Goal: Task Accomplishment & Management: Manage account settings

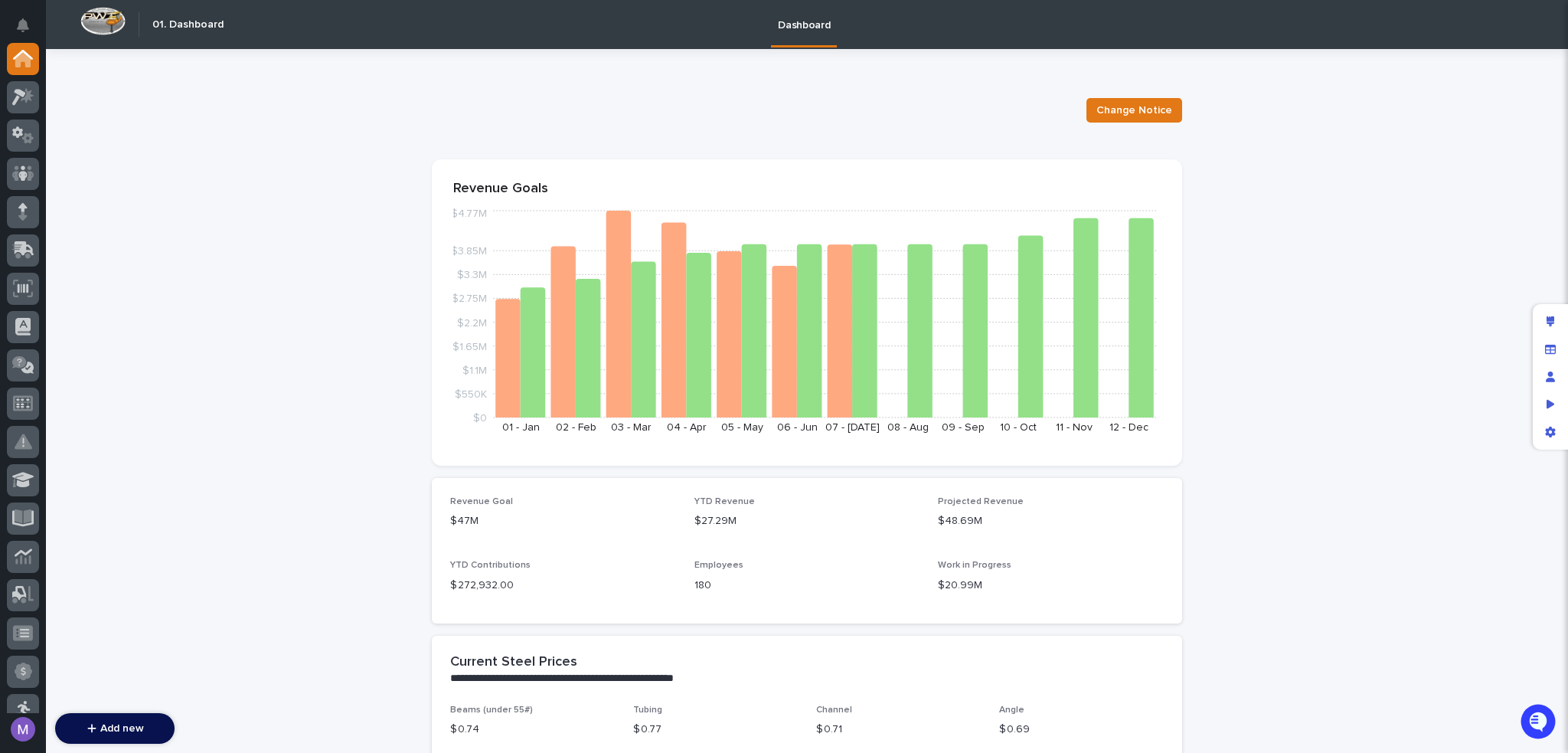
click at [326, 27] on div "Dashboard" at bounding box center [881, 25] width 1299 height 49
click at [27, 630] on icon at bounding box center [23, 632] width 20 height 15
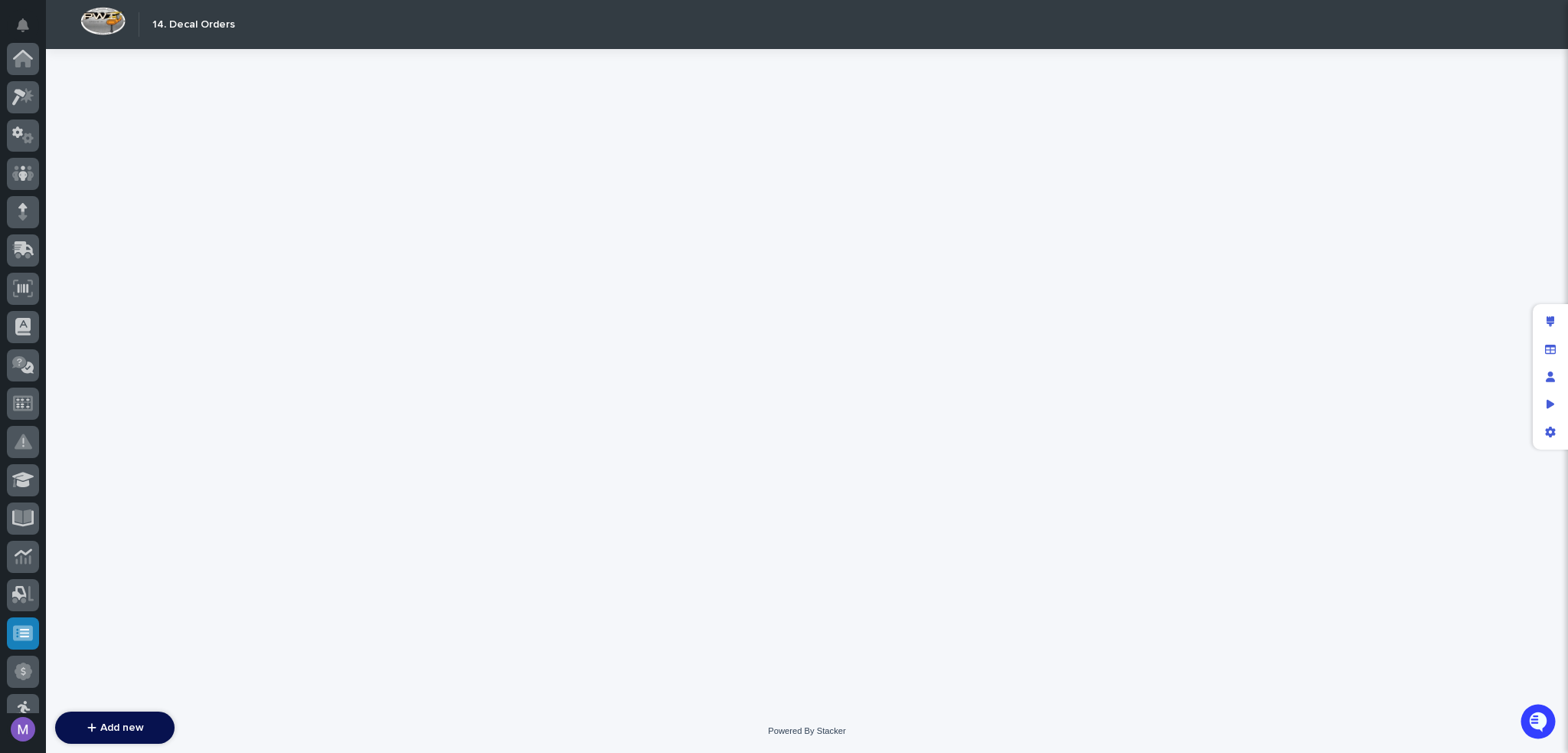
scroll to position [478, 0]
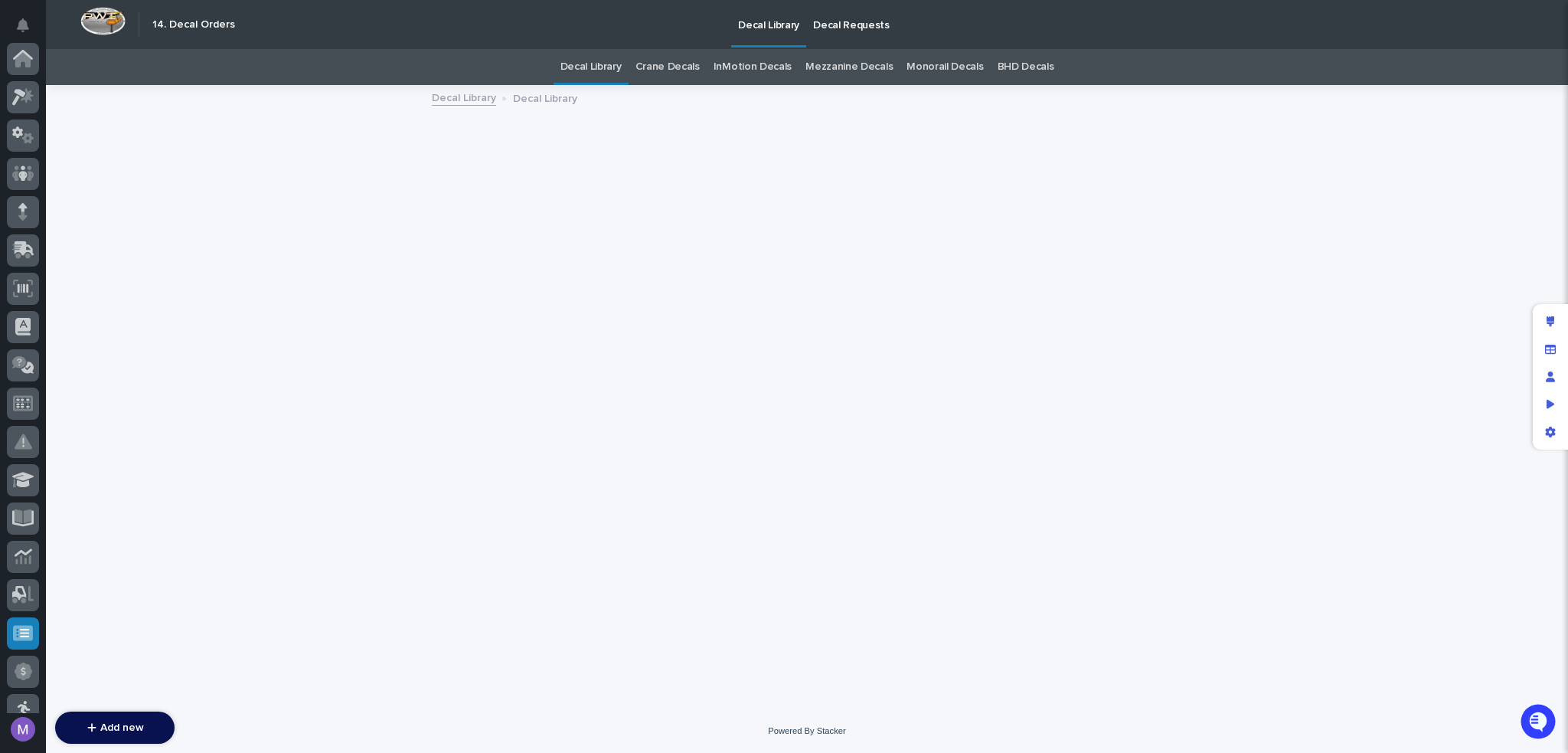
scroll to position [478, 0]
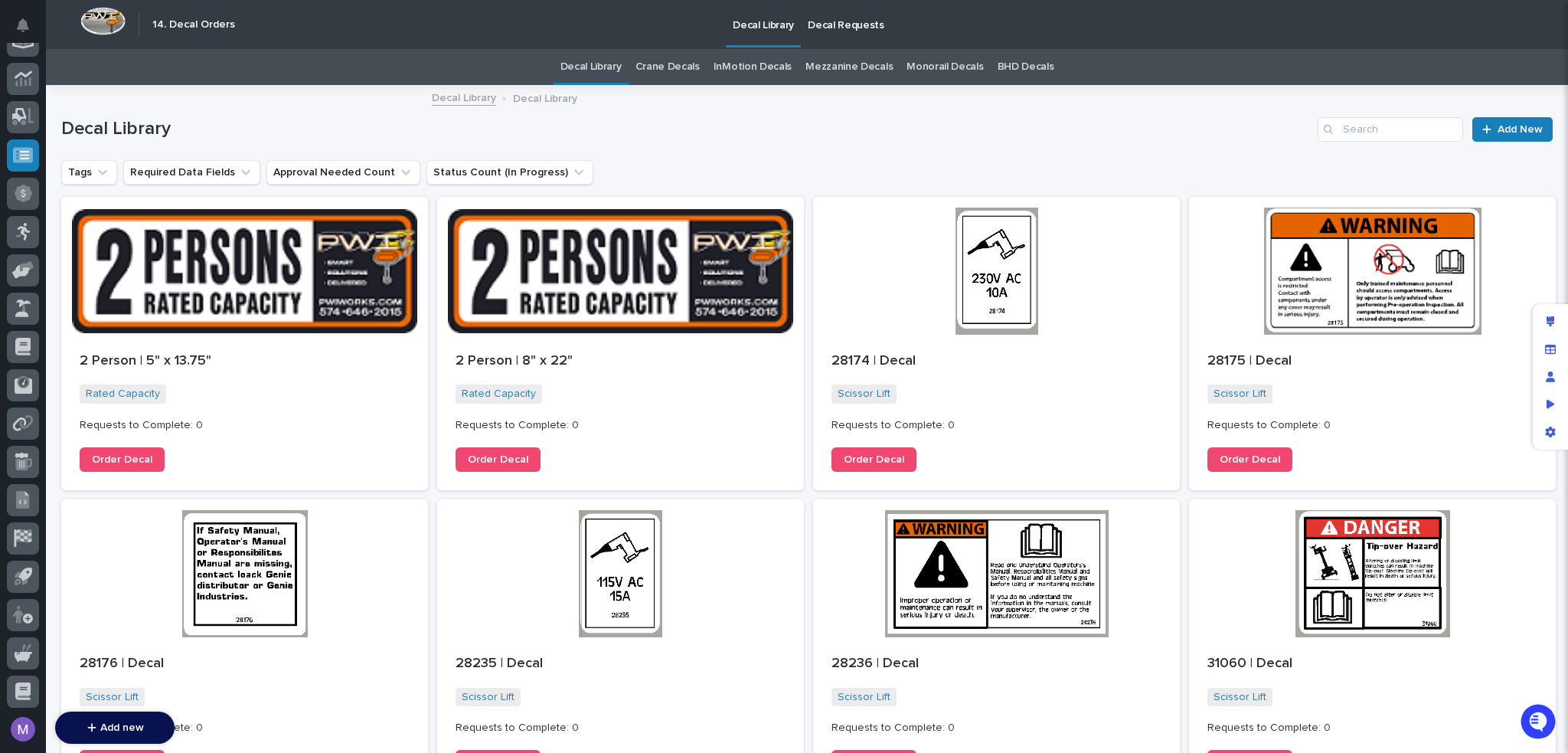
click at [848, 20] on p "Decal Requests" at bounding box center [846, 16] width 76 height 32
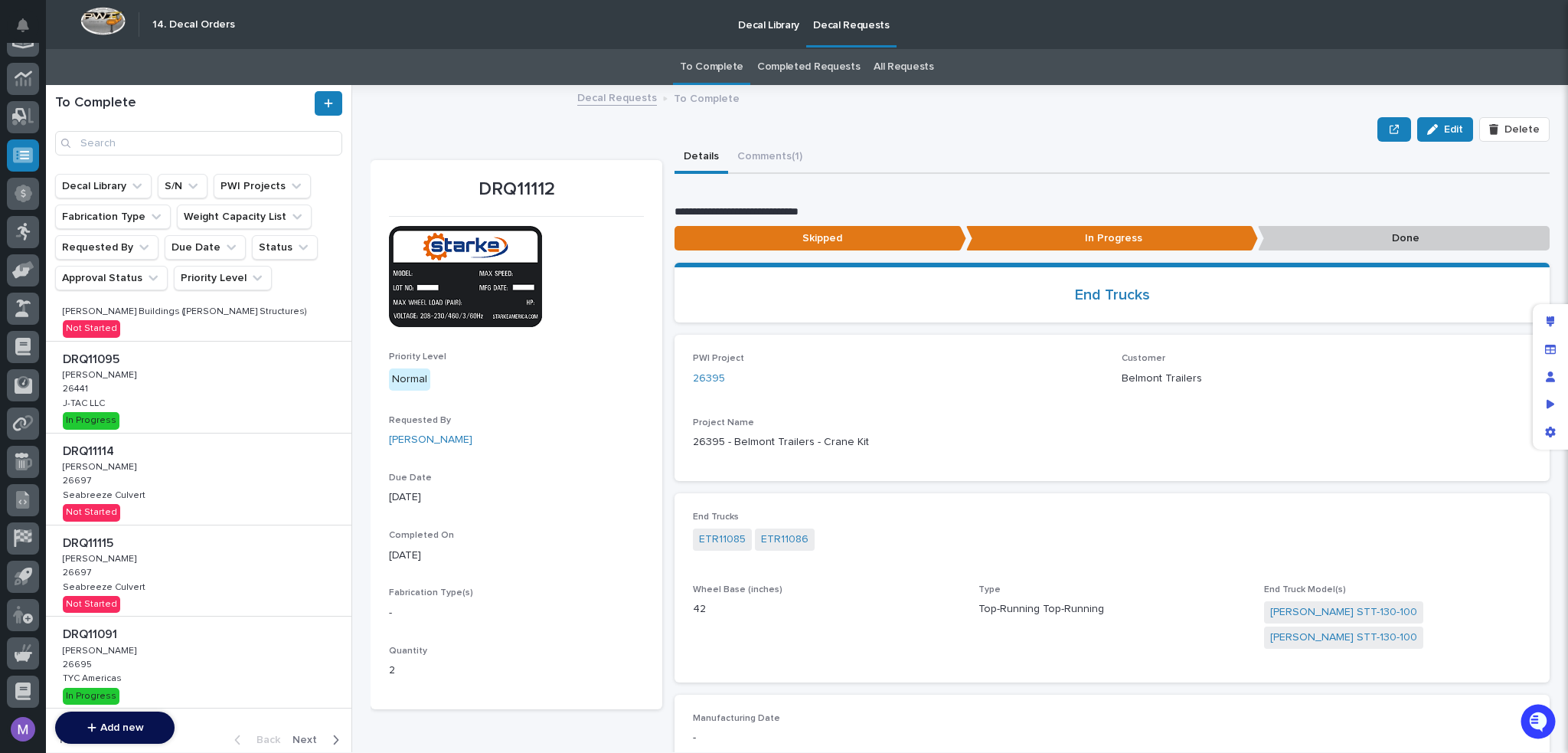
scroll to position [515, 0]
click at [778, 54] on link "Completed Requests" at bounding box center [808, 67] width 103 height 36
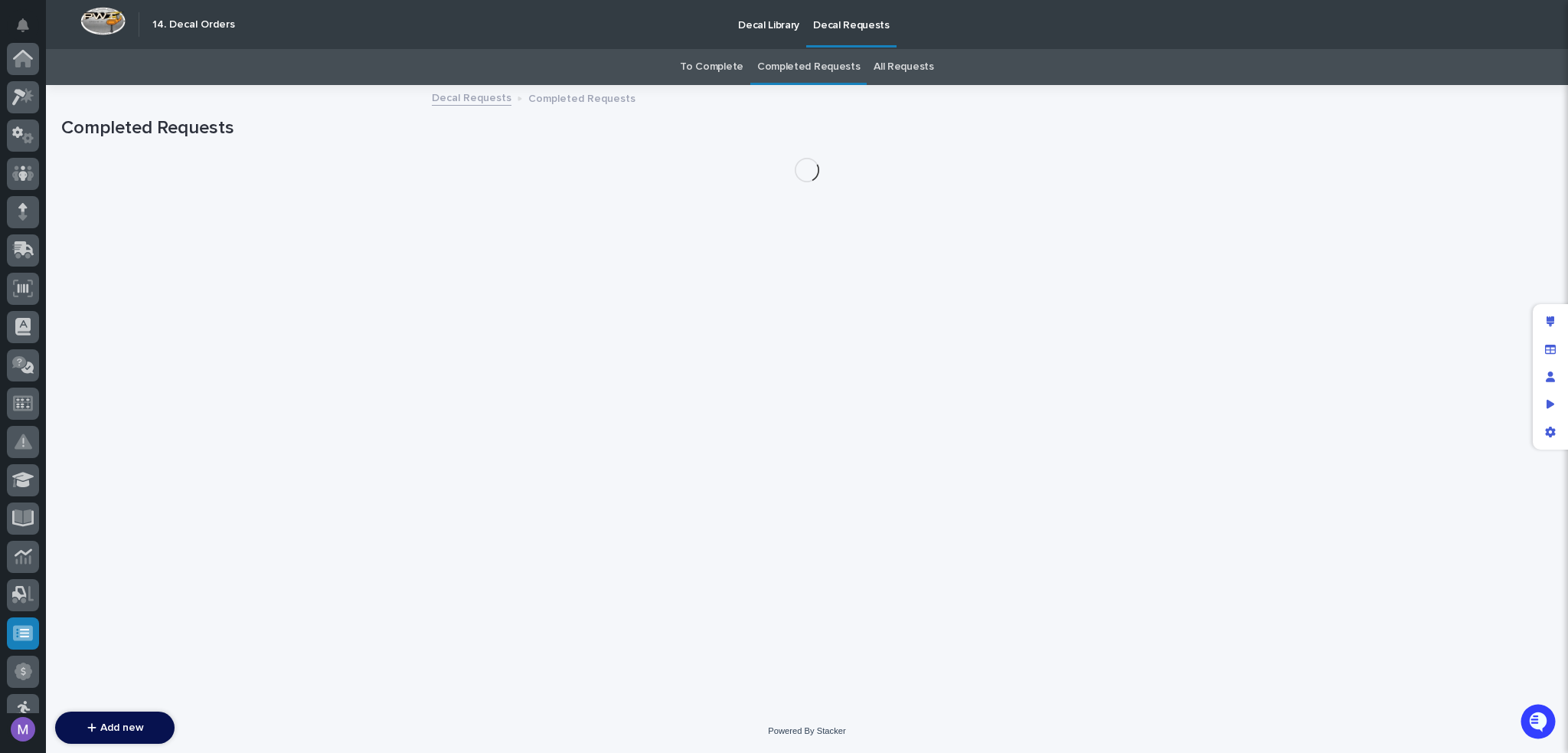
scroll to position [478, 0]
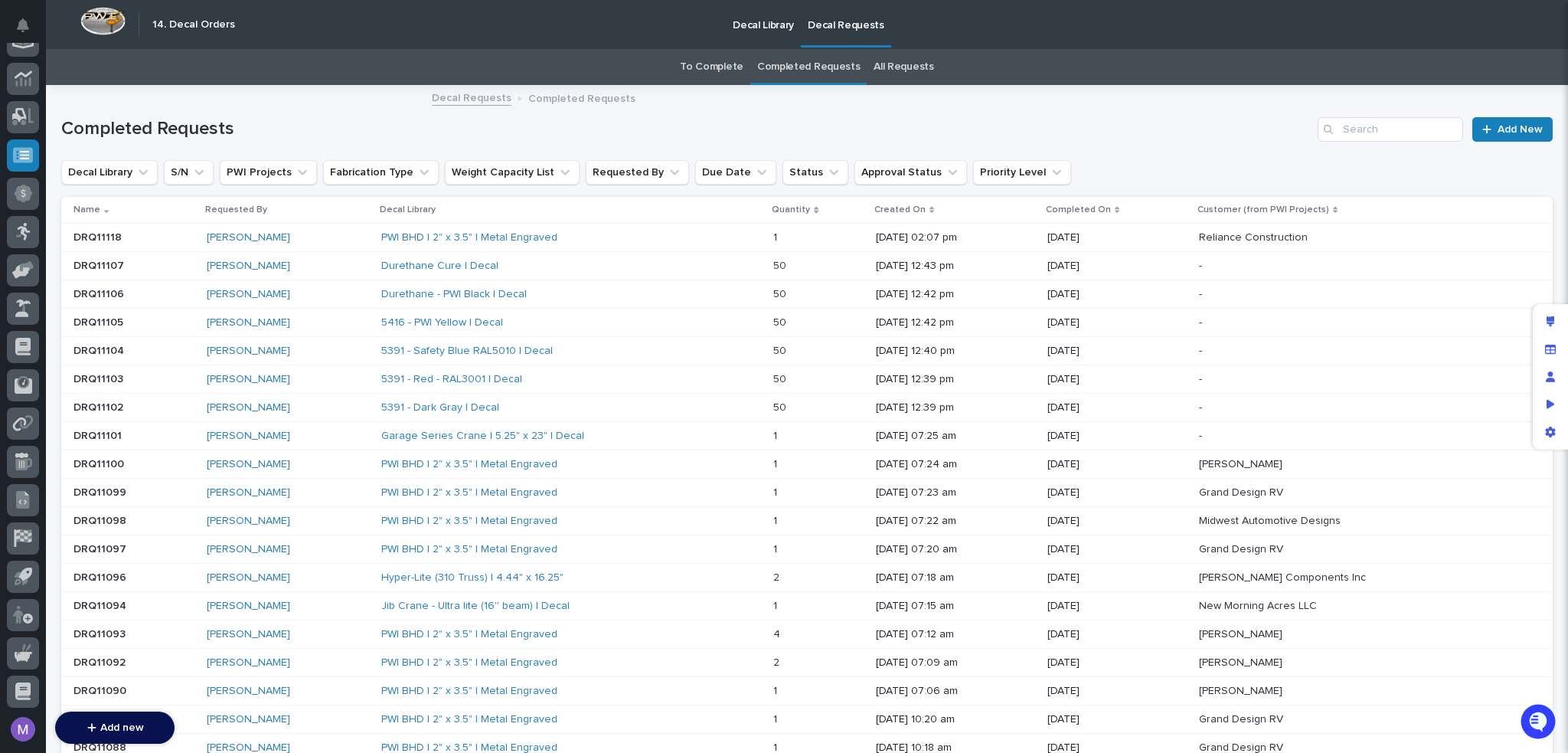
click at [696, 232] on div "PWI BHD | 2" x 3.5" | Metal Engraved" at bounding box center [571, 238] width 380 height 25
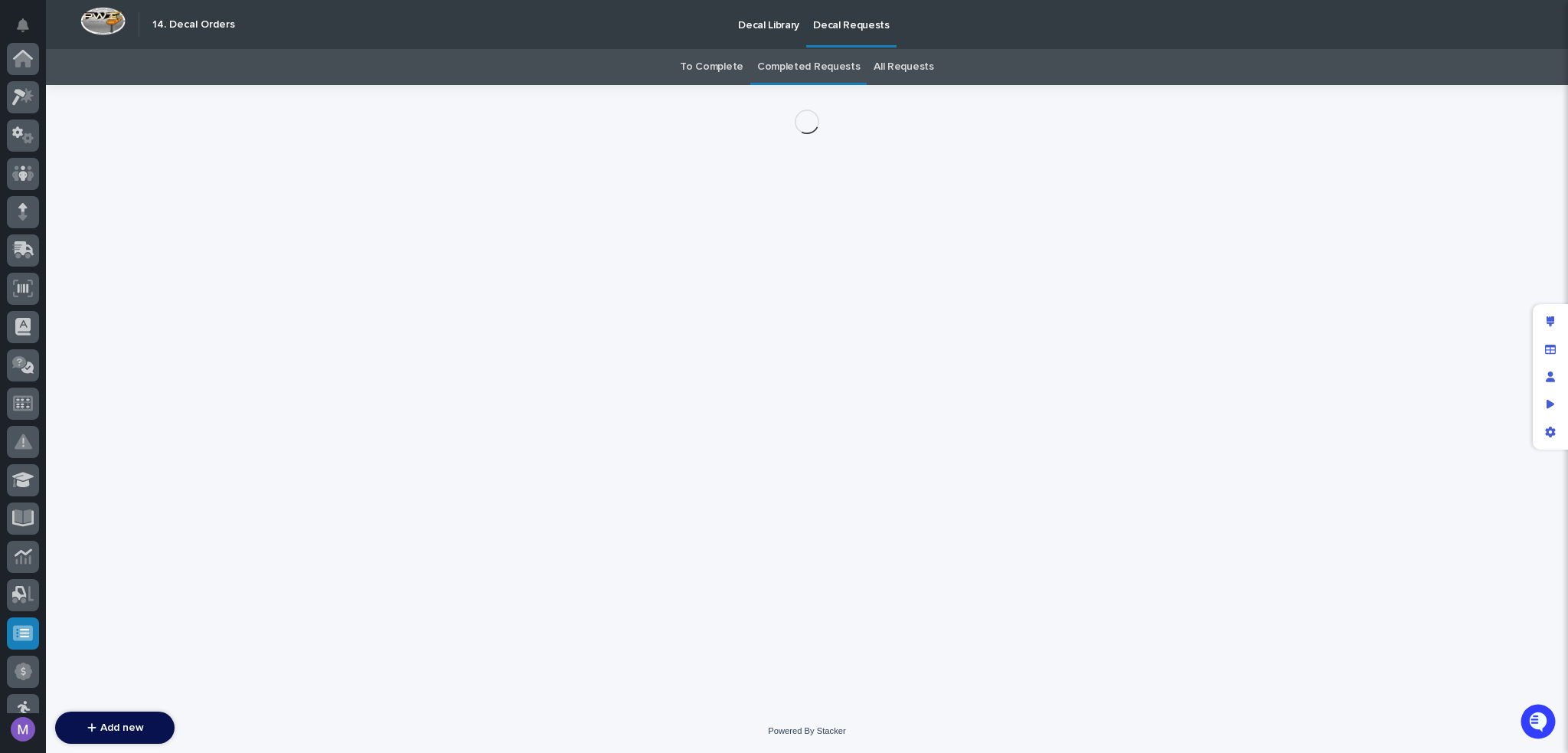
scroll to position [478, 0]
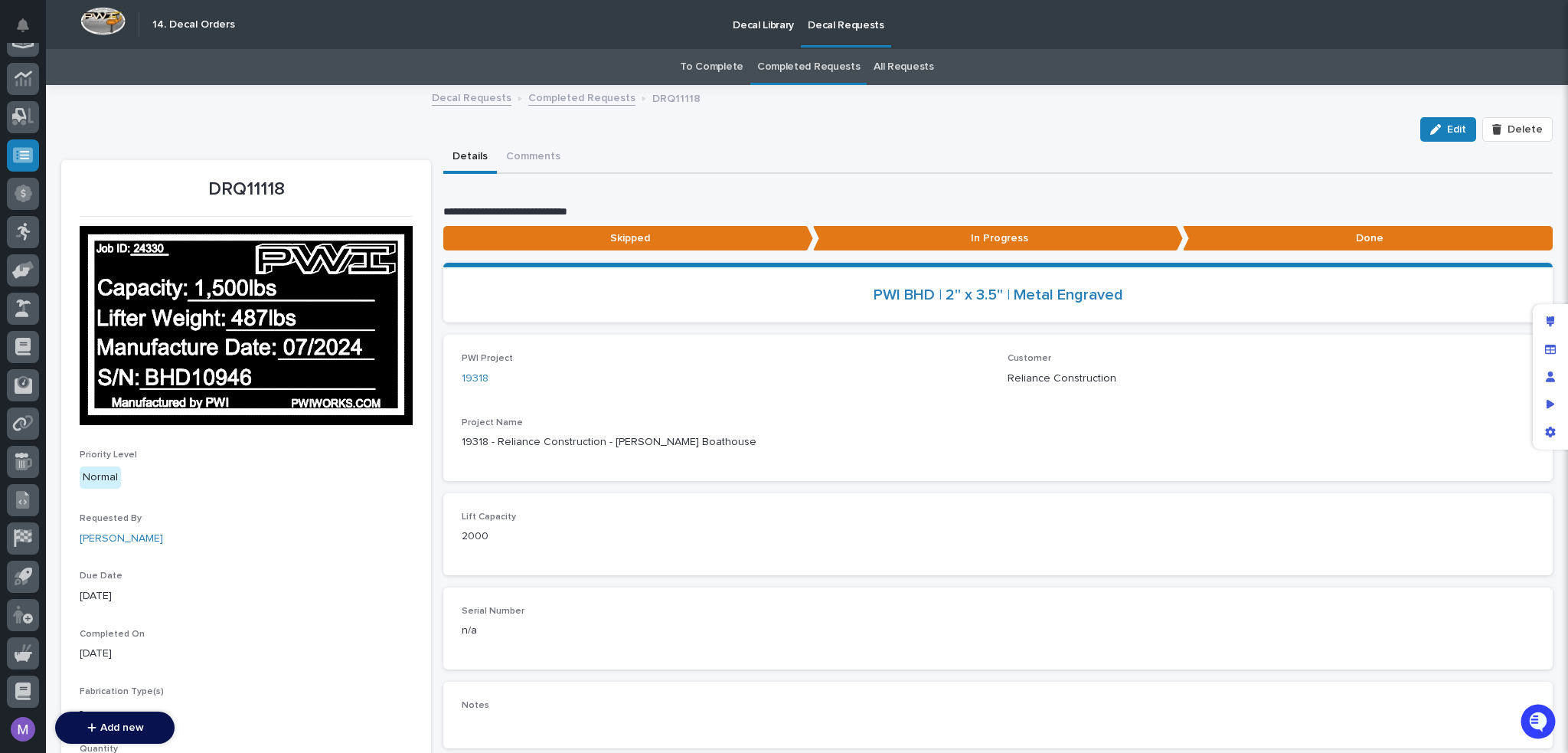
click at [1565, 319] on div at bounding box center [1552, 377] width 39 height 146
click at [1563, 324] on div "Edit layout" at bounding box center [1550, 321] width 27 height 27
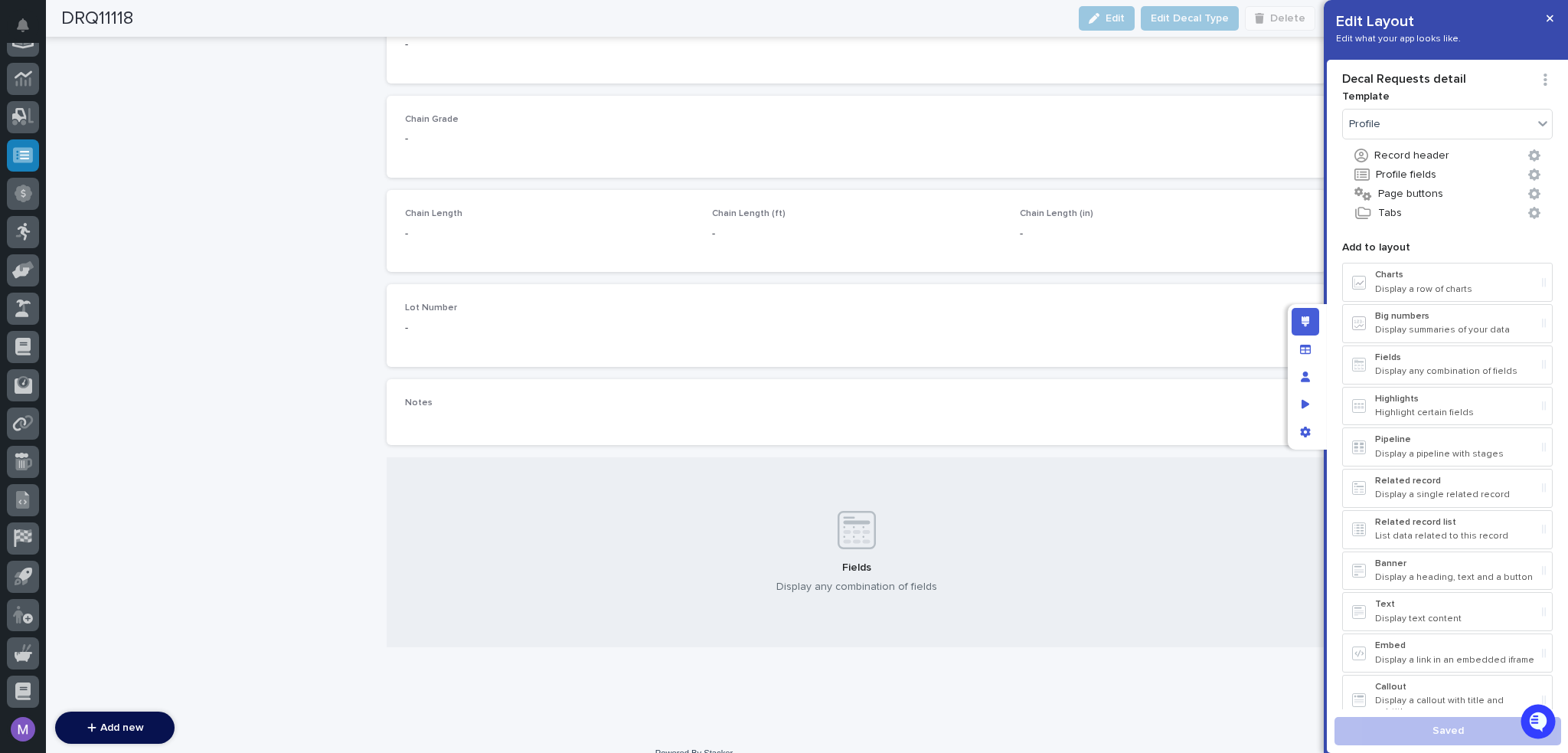
scroll to position [3733, 0]
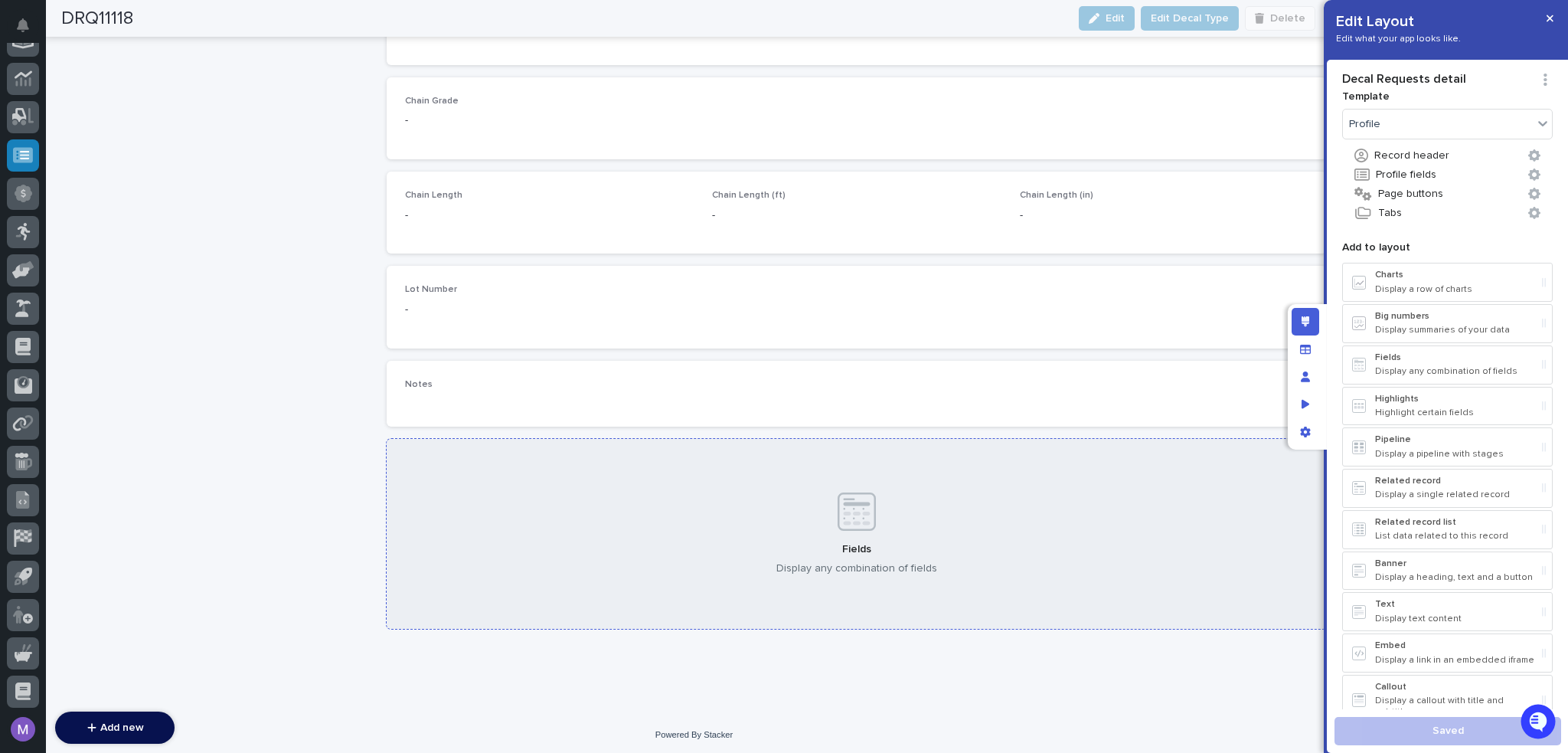
click at [694, 464] on div "Fields Display any combination of fields" at bounding box center [856, 534] width 940 height 190
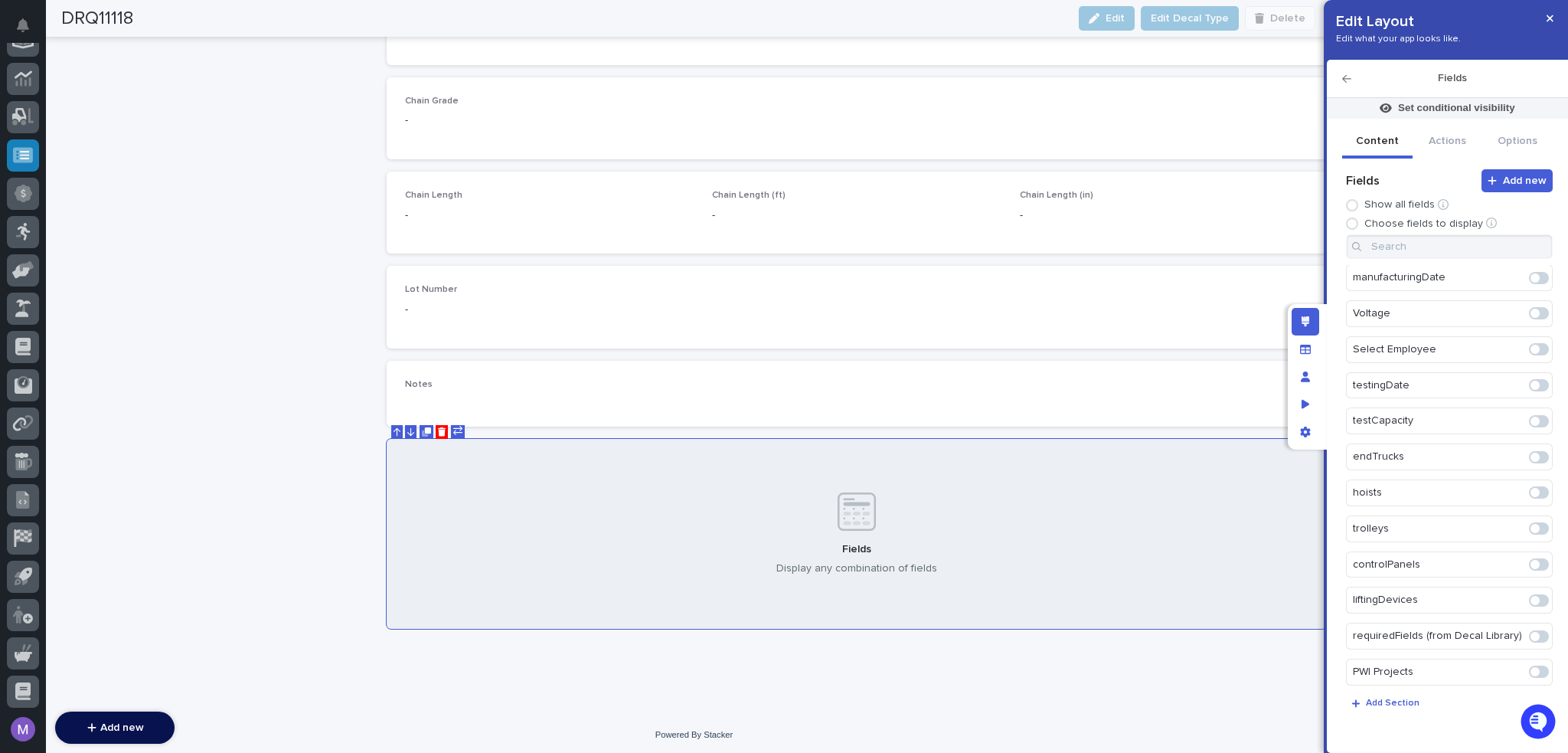
scroll to position [4624, 0]
click at [1430, 253] on input at bounding box center [1450, 246] width 207 height 25
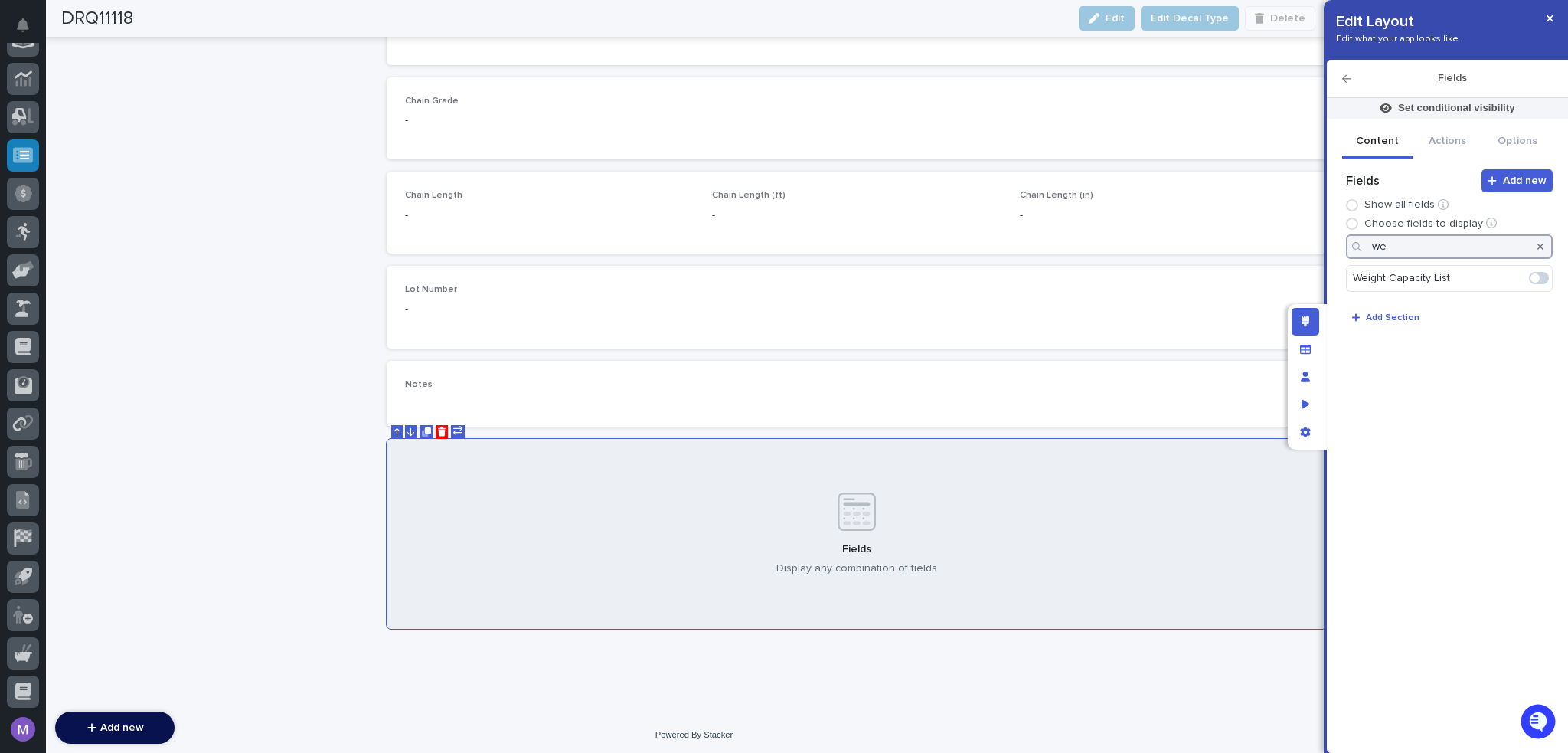
scroll to position [0, 0]
type input "w"
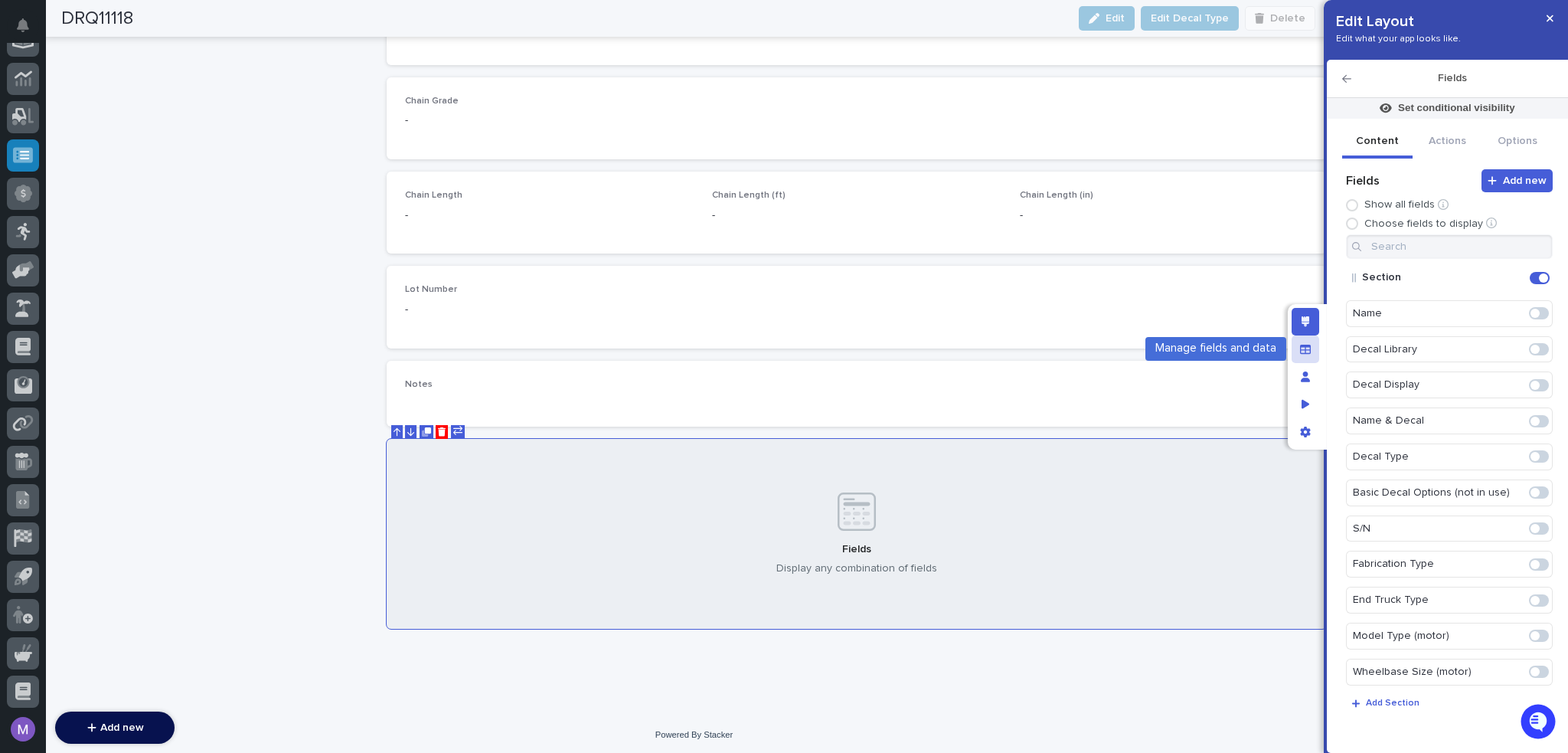
click at [1292, 347] on div "Manage fields and data" at bounding box center [1305, 349] width 27 height 27
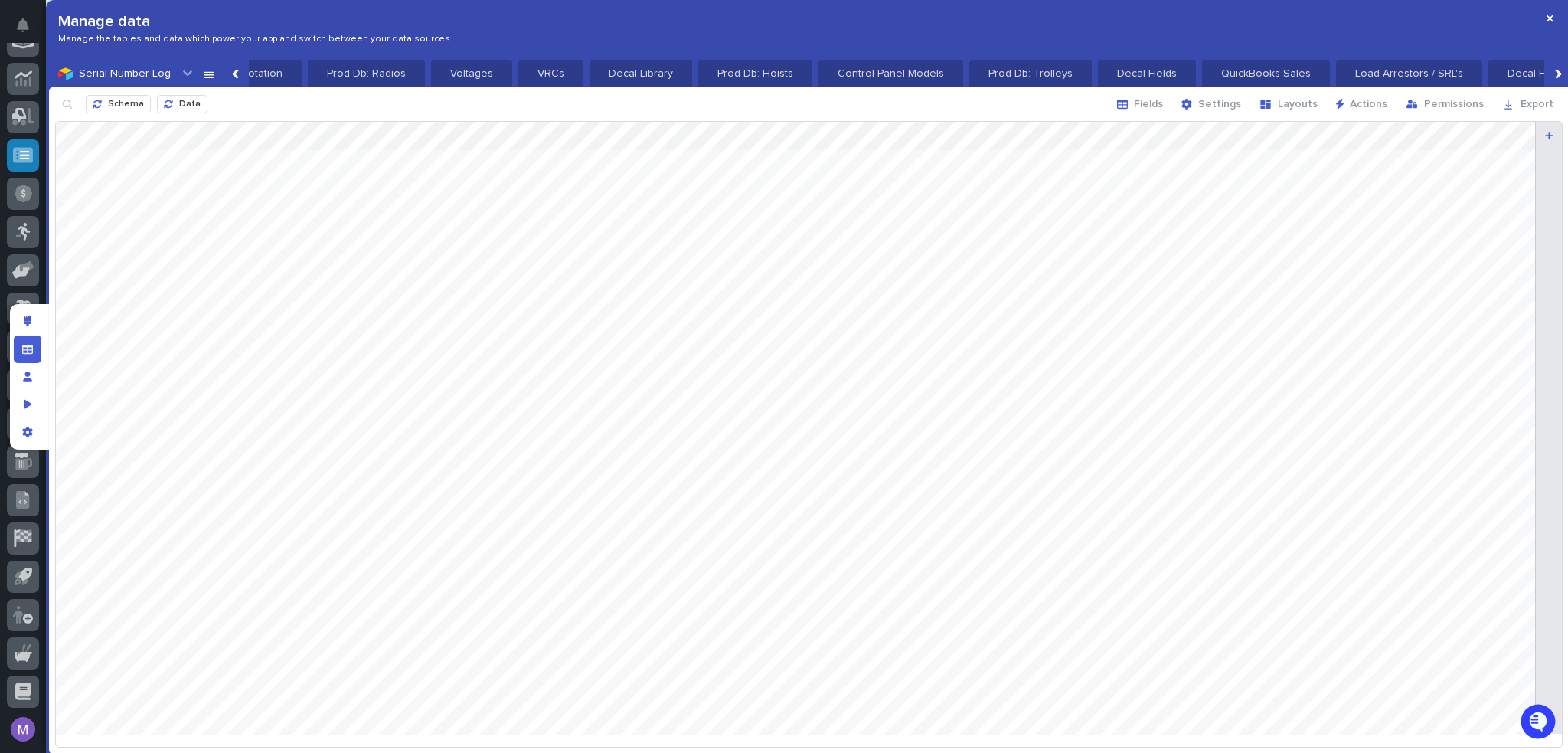
scroll to position [0, 511]
click at [1117, 67] on p "Decal Fields" at bounding box center [1157, 73] width 80 height 15
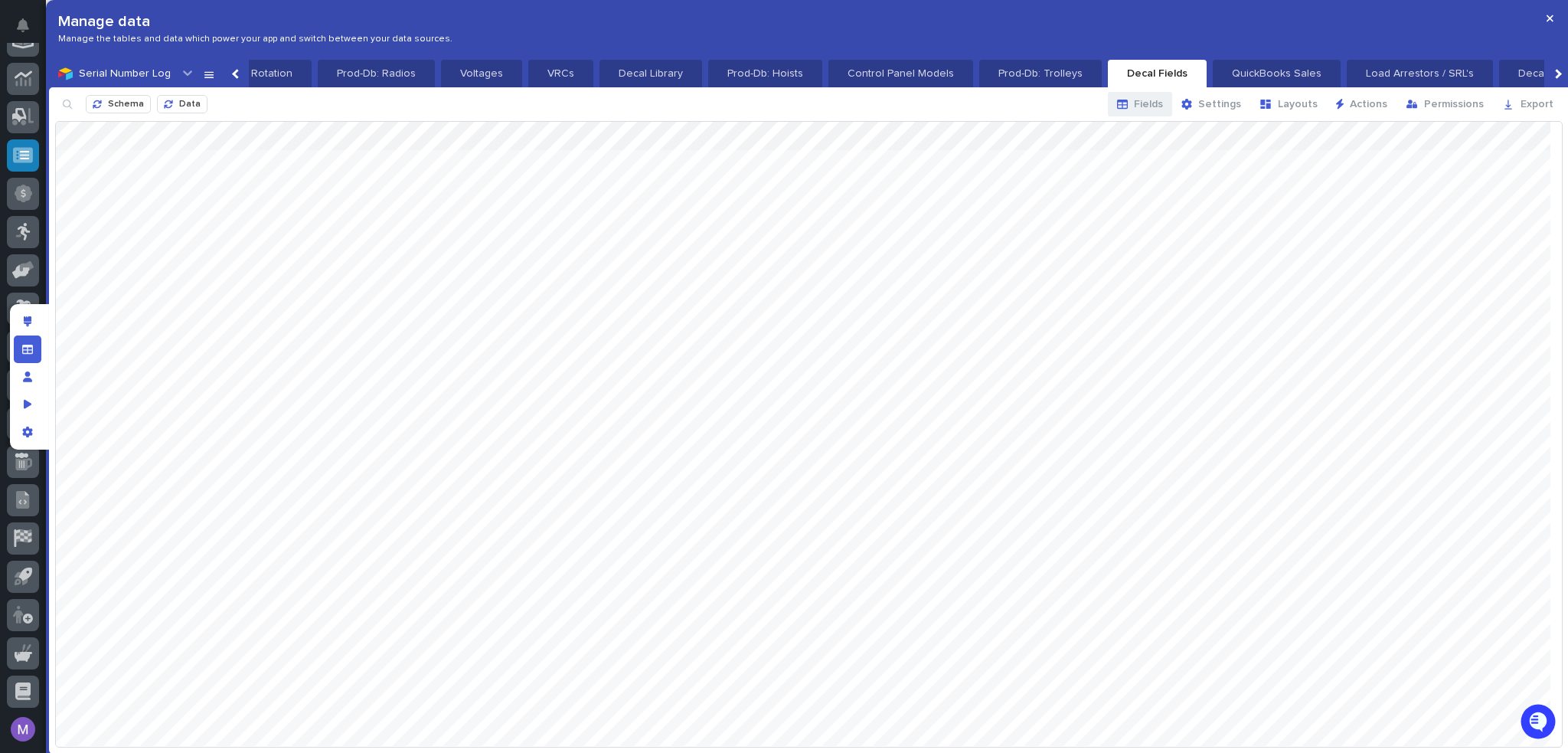
click at [1134, 104] on div "button" at bounding box center [1125, 104] width 17 height 11
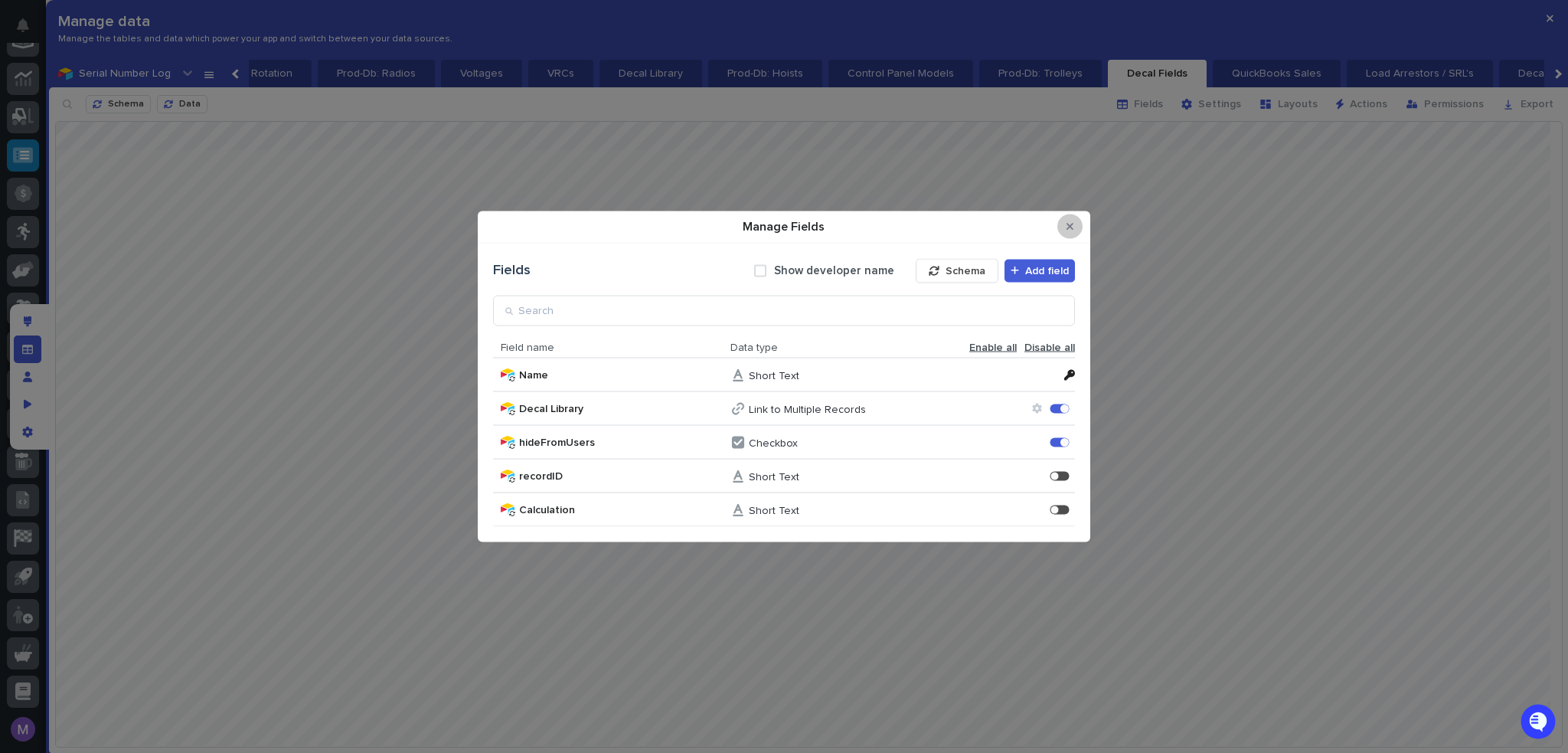
click at [1069, 231] on icon "Close Modal" at bounding box center [1070, 226] width 7 height 11
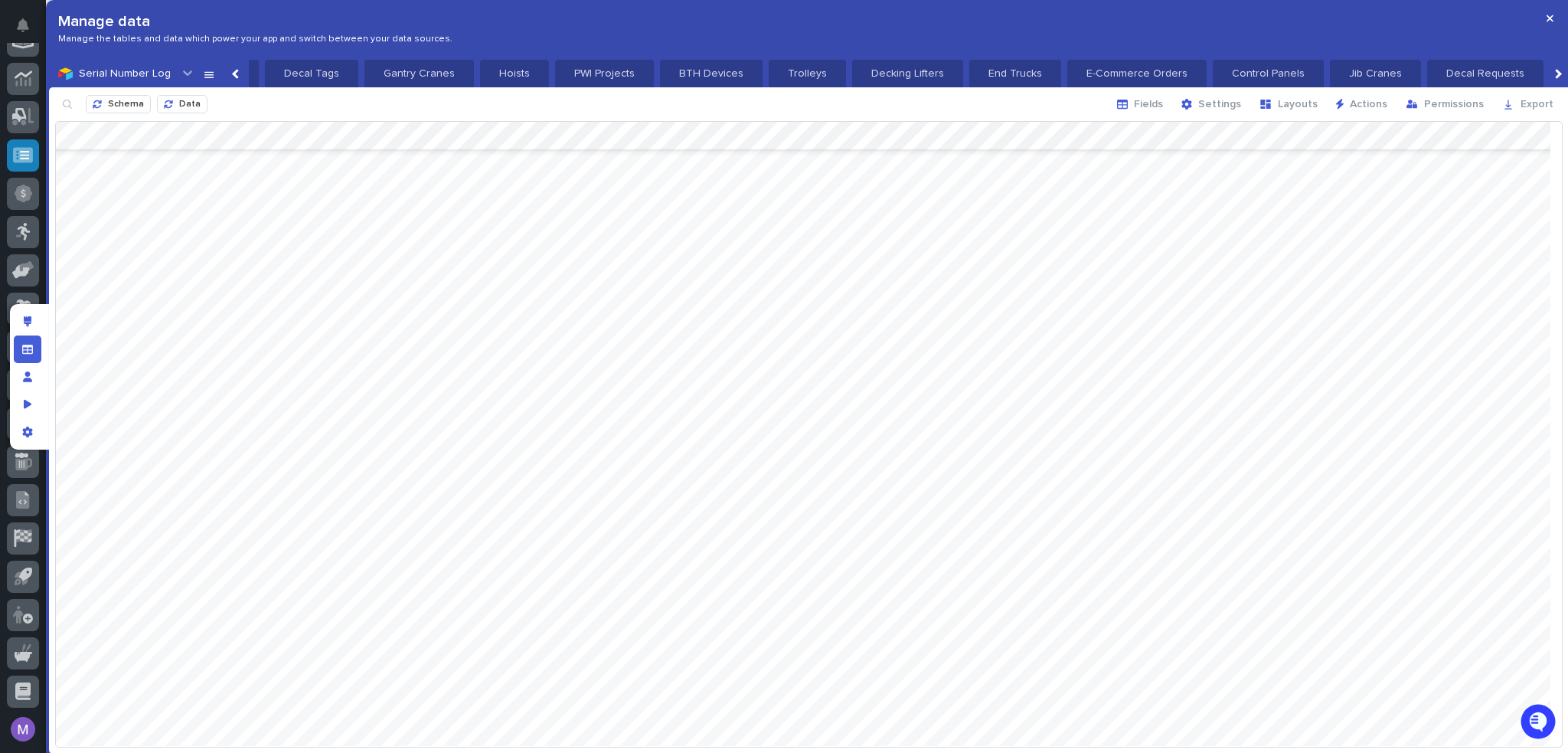
scroll to position [0, 1889]
click at [1427, 75] on p "Decal Requests" at bounding box center [1476, 73] width 98 height 15
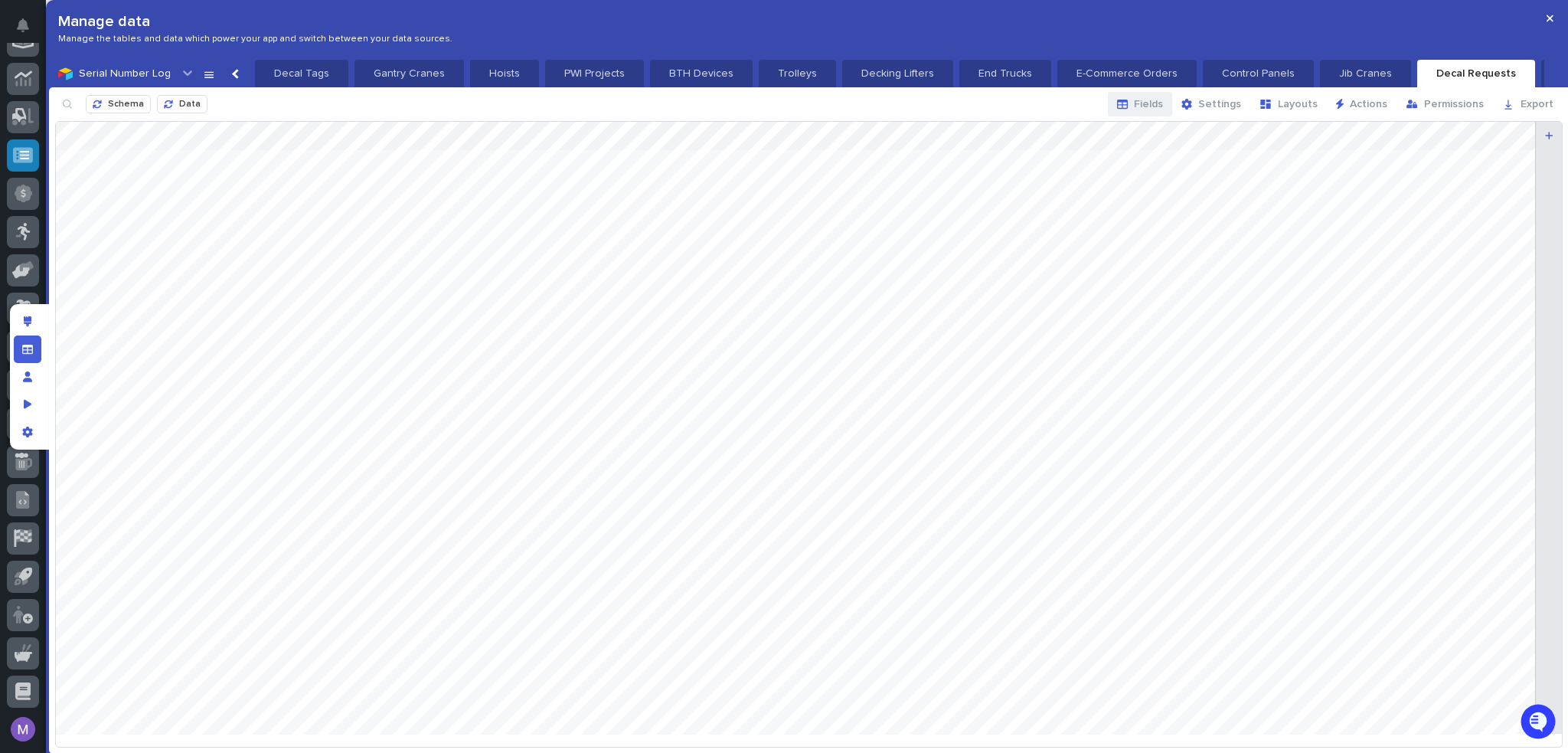
click at [1151, 107] on span "Fields" at bounding box center [1148, 104] width 29 height 14
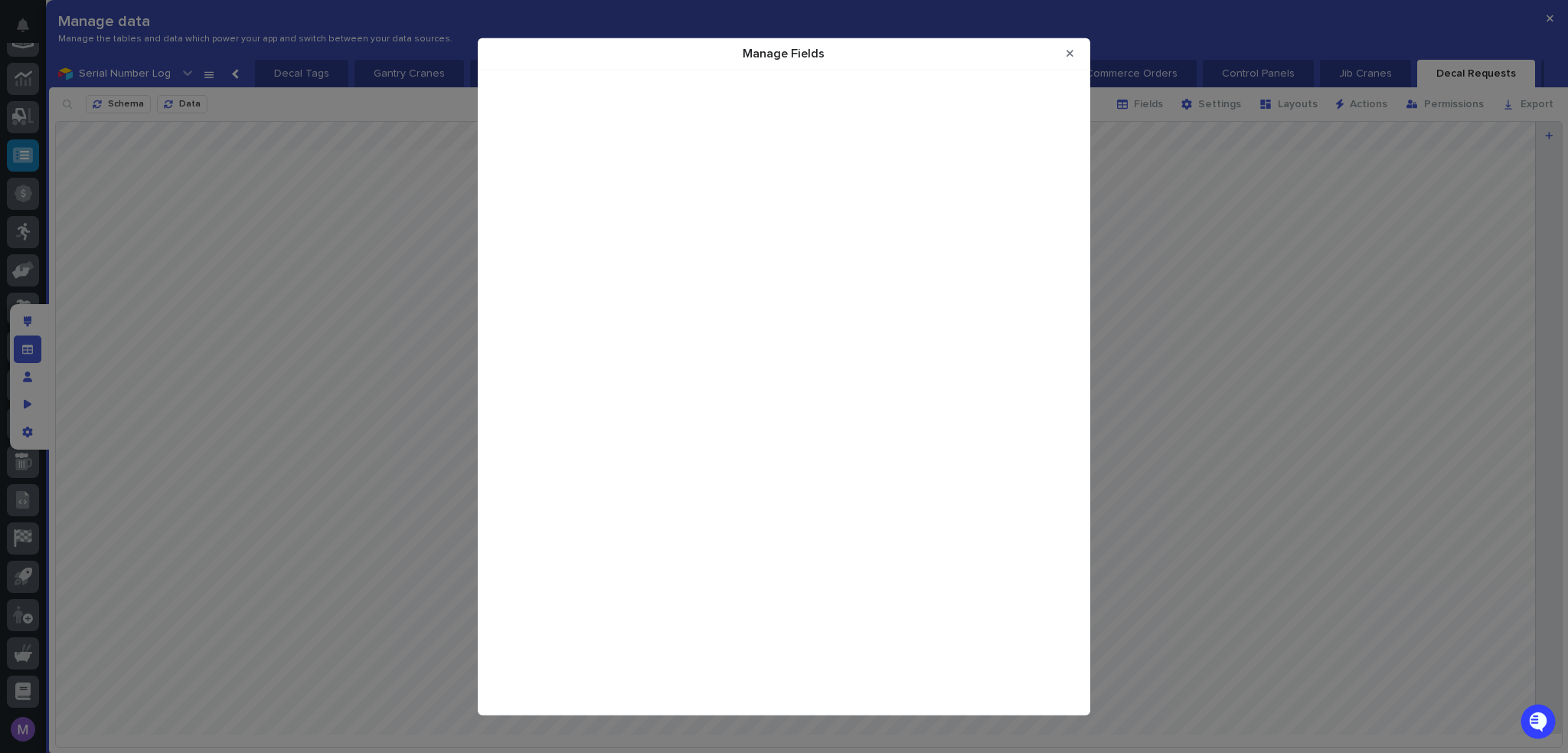
scroll to position [4573, 0]
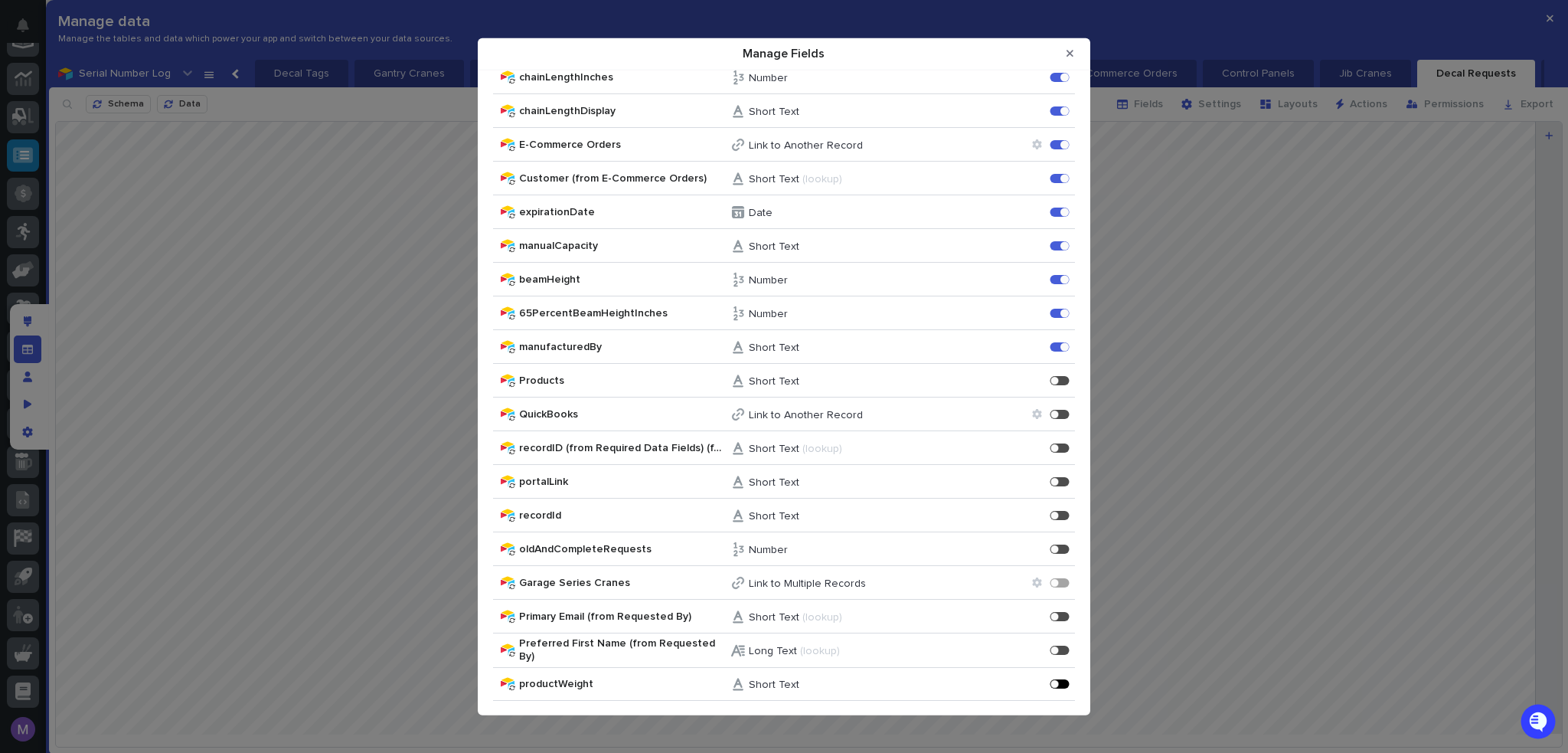
click at [1051, 679] on div "Manage Fields" at bounding box center [1061, 684] width 19 height 9
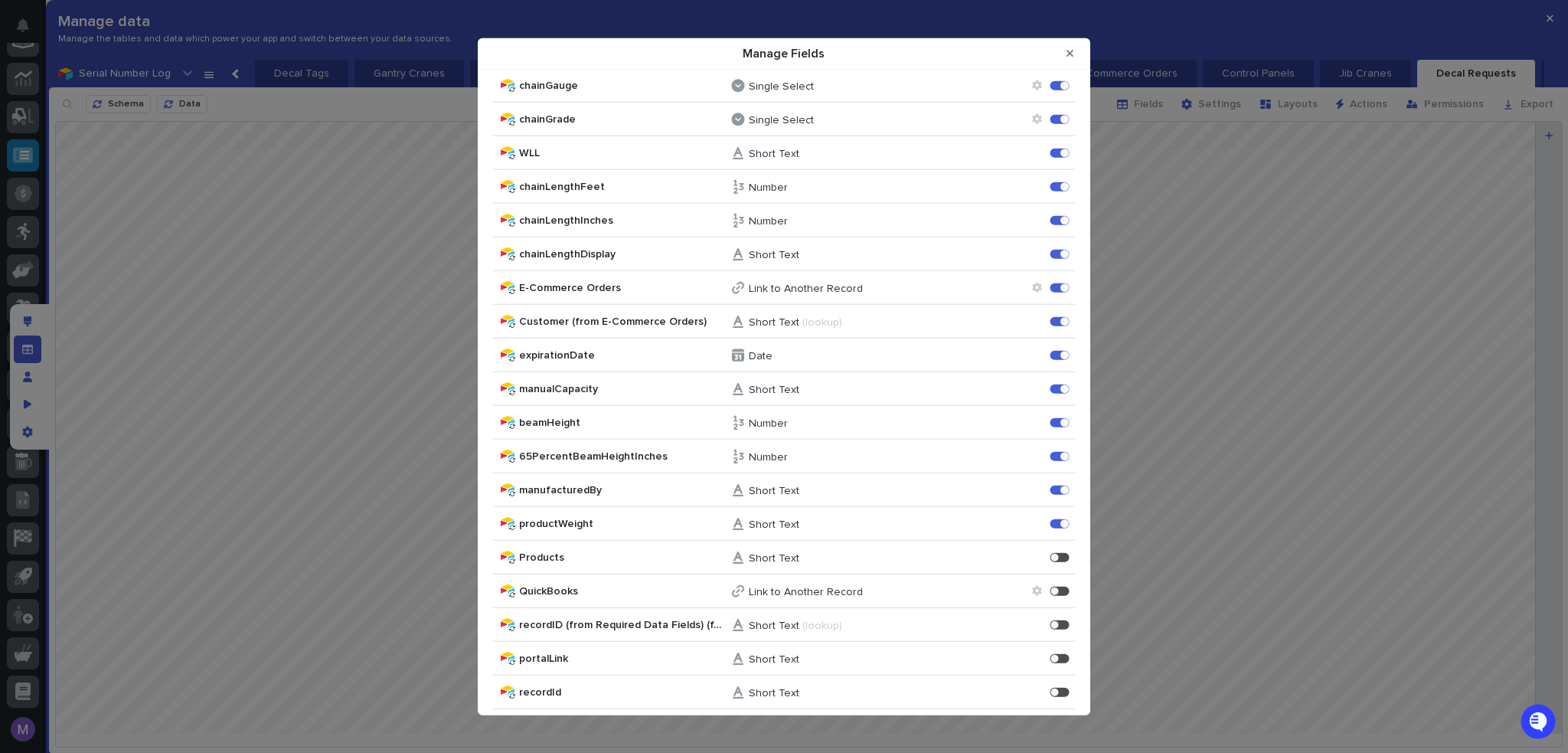
scroll to position [4420, 0]
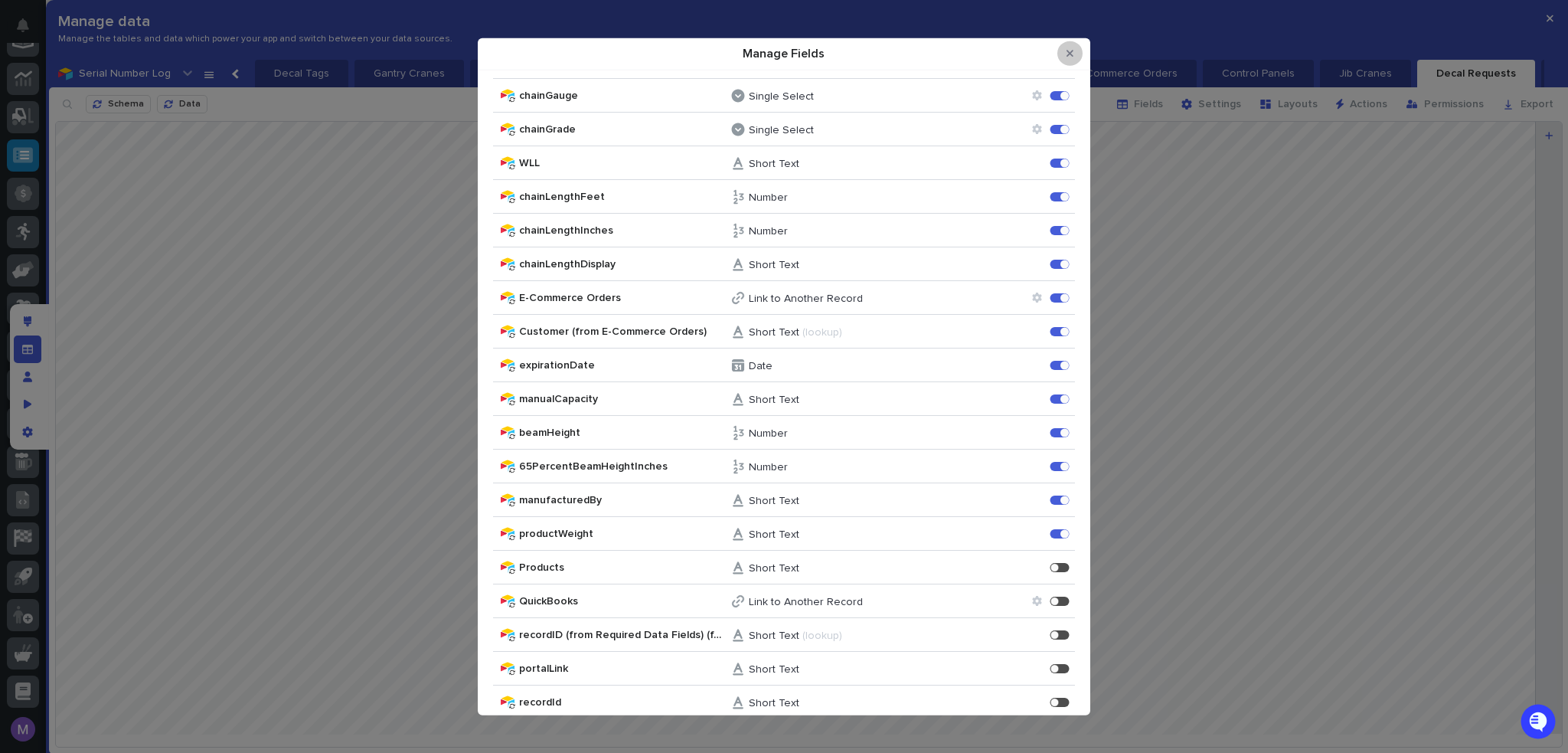
click at [1075, 49] on button "Close Modal" at bounding box center [1070, 53] width 25 height 25
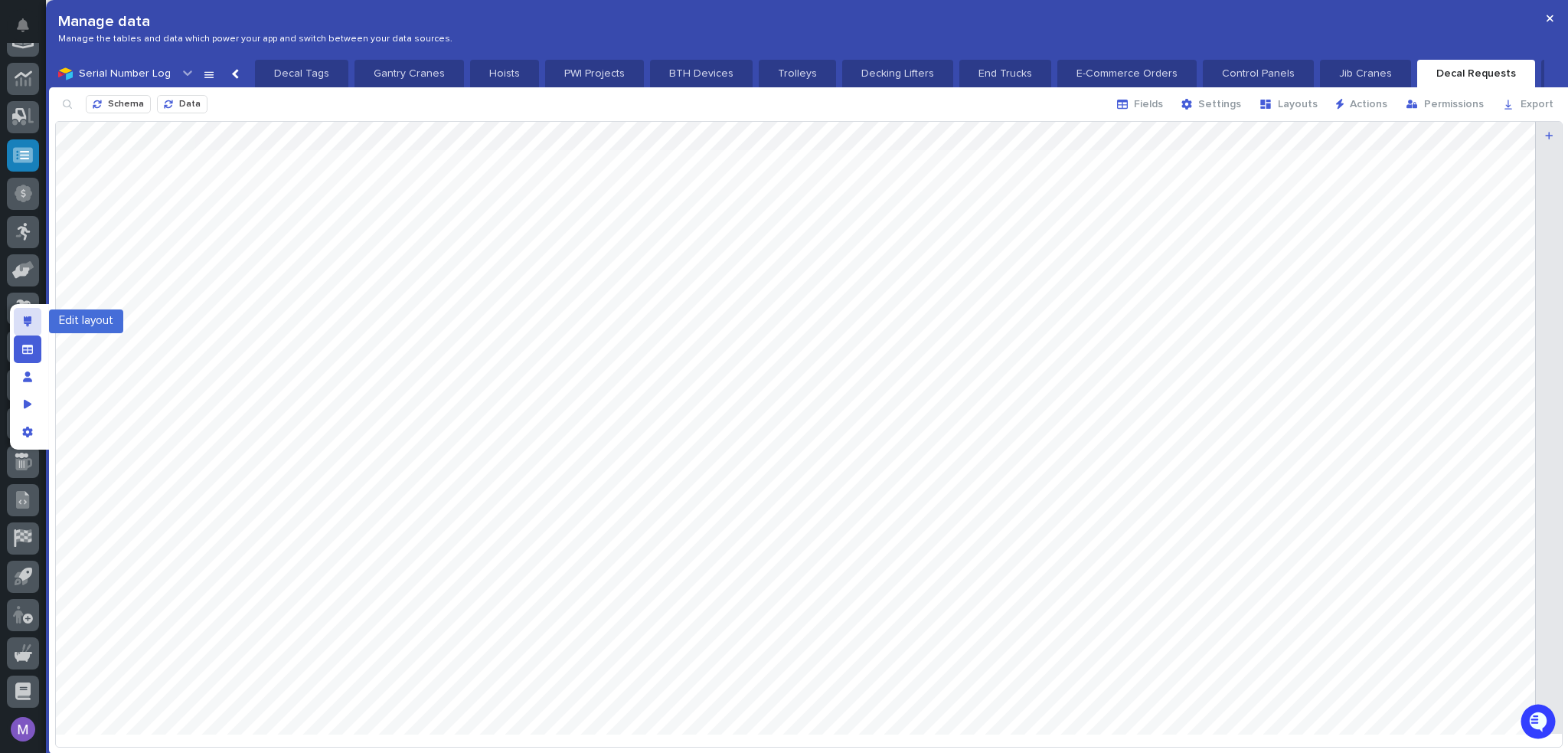
click at [37, 327] on div "Edit layout" at bounding box center [27, 321] width 27 height 27
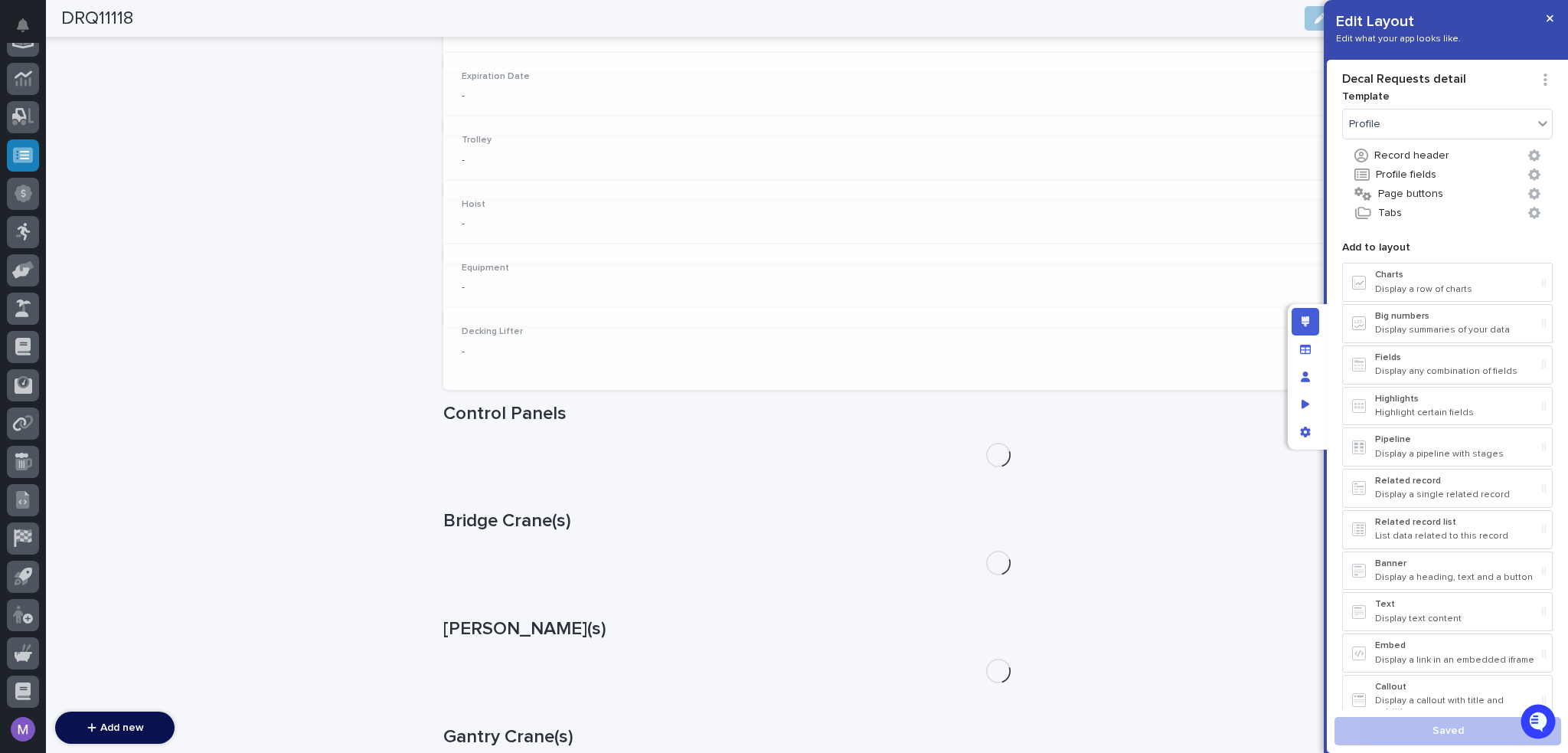
scroll to position [3406, 0]
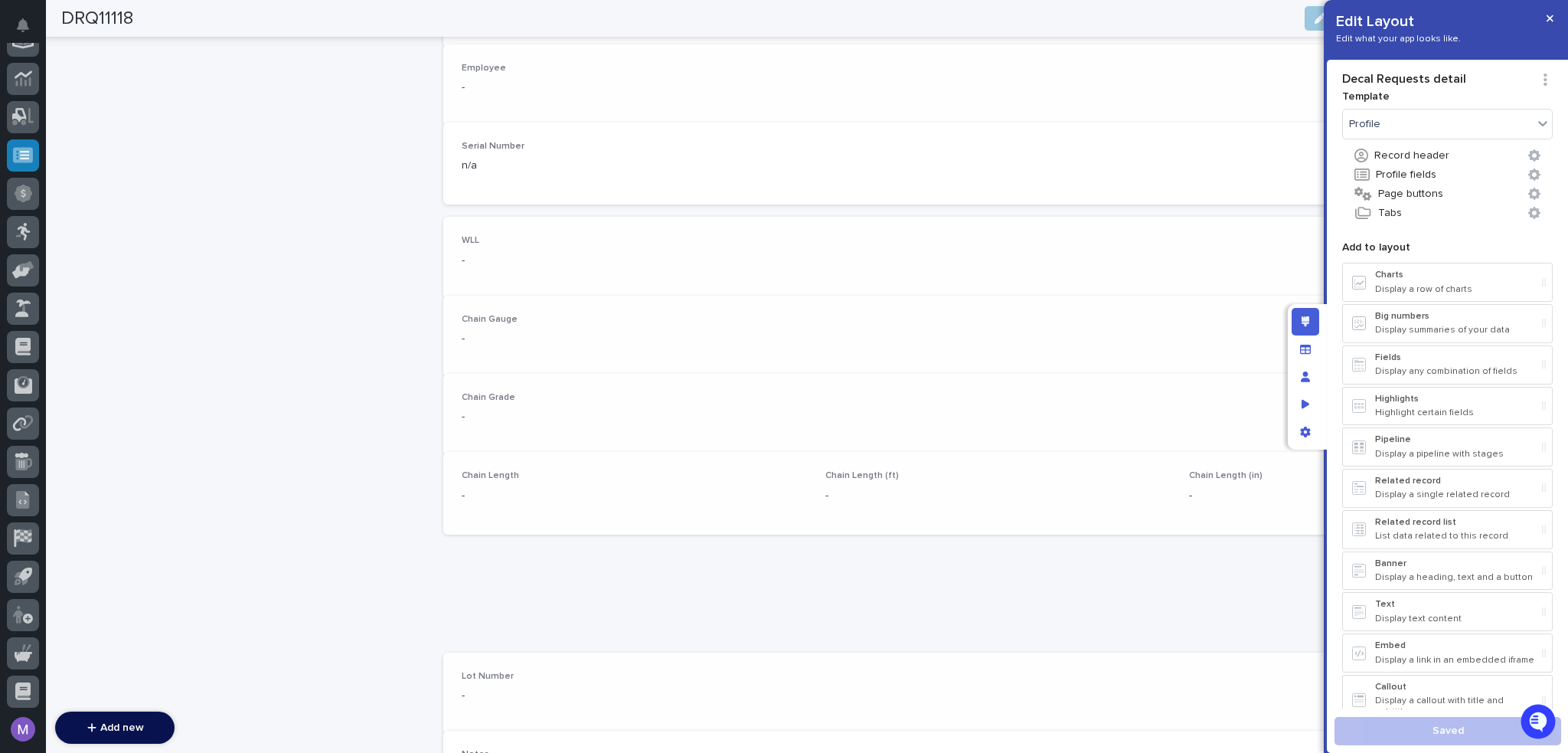
click at [761, 749] on p "Notes" at bounding box center [998, 754] width 1073 height 11
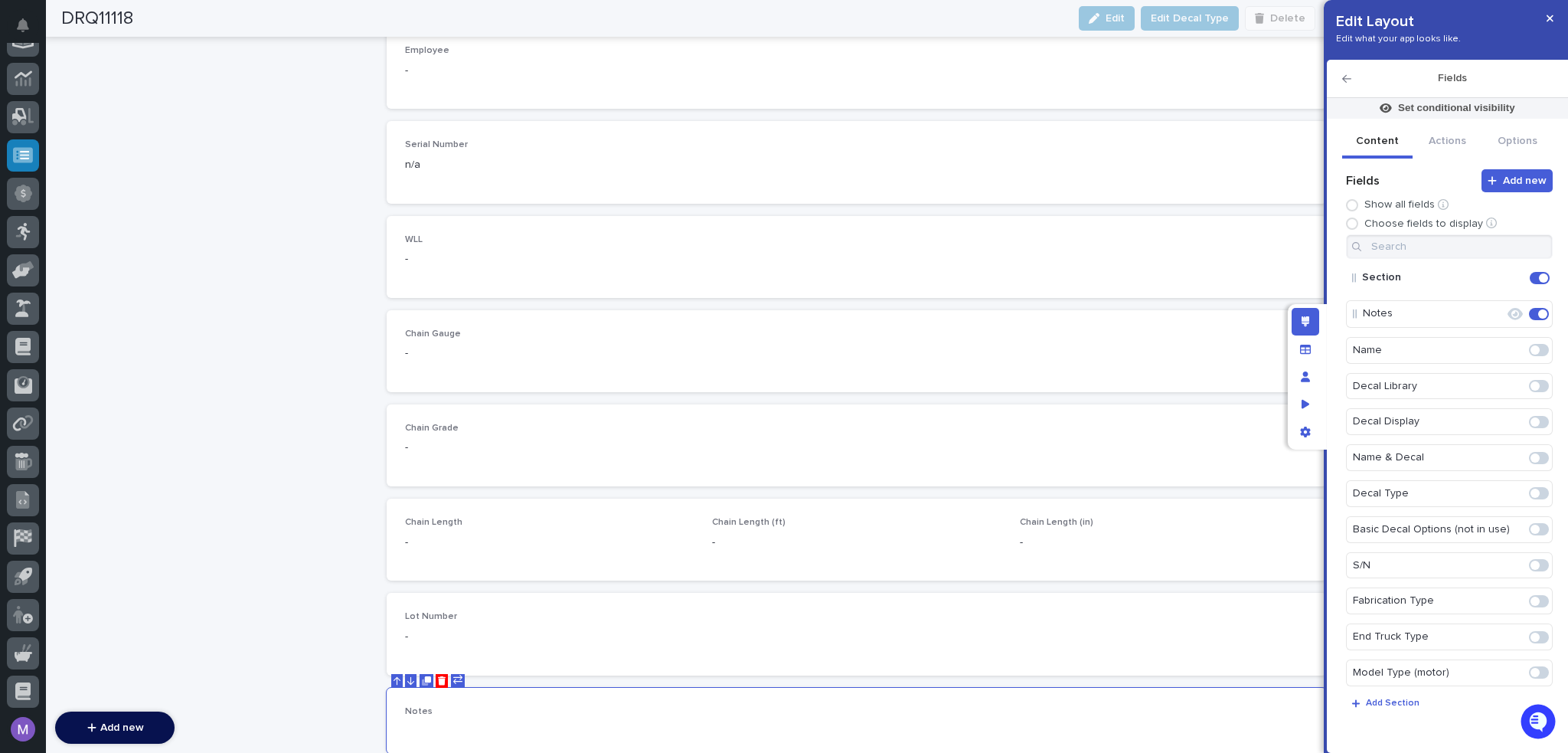
scroll to position [3733, 0]
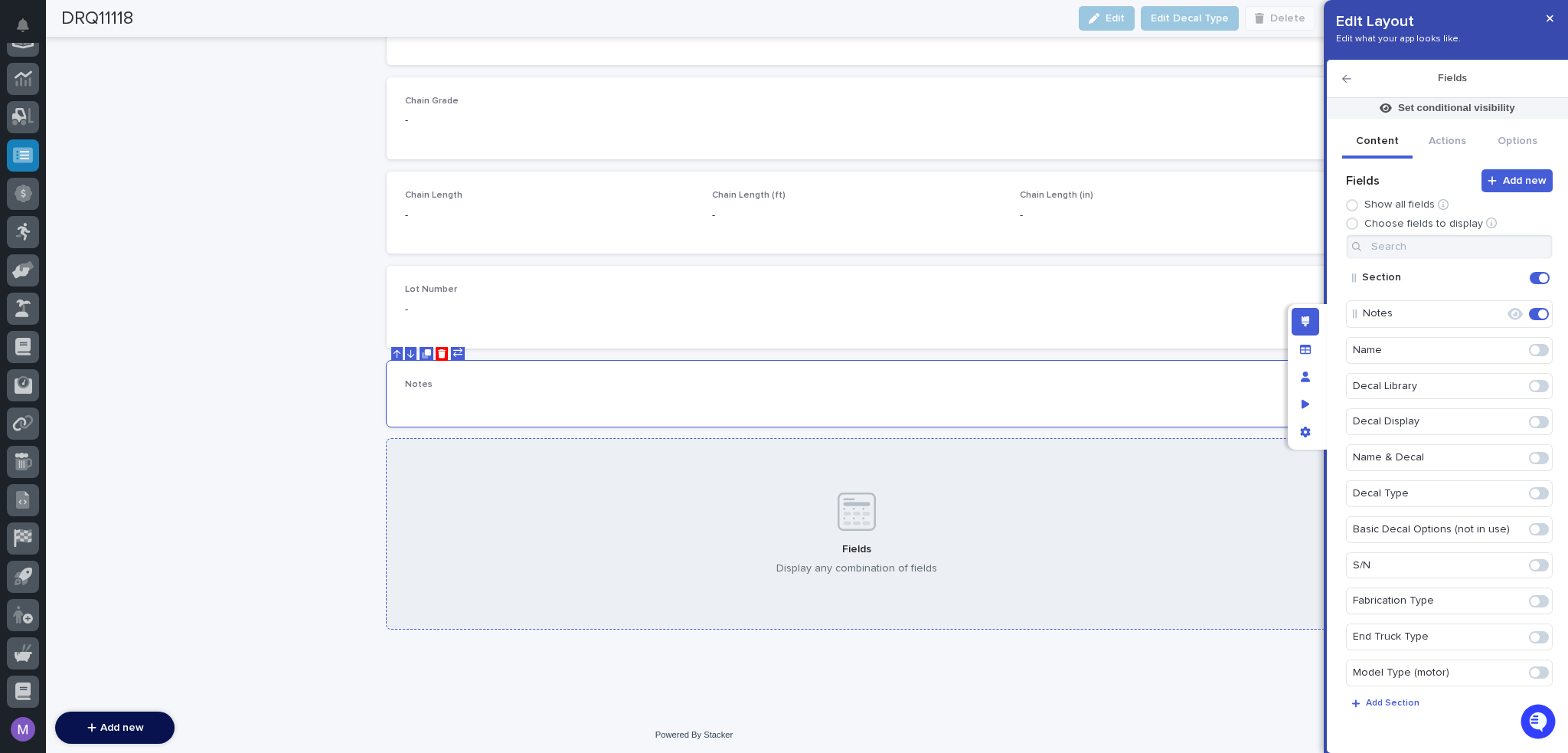
click at [1208, 551] on div "Fields Display any combination of fields" at bounding box center [856, 534] width 940 height 190
click at [1448, 245] on input at bounding box center [1450, 246] width 207 height 25
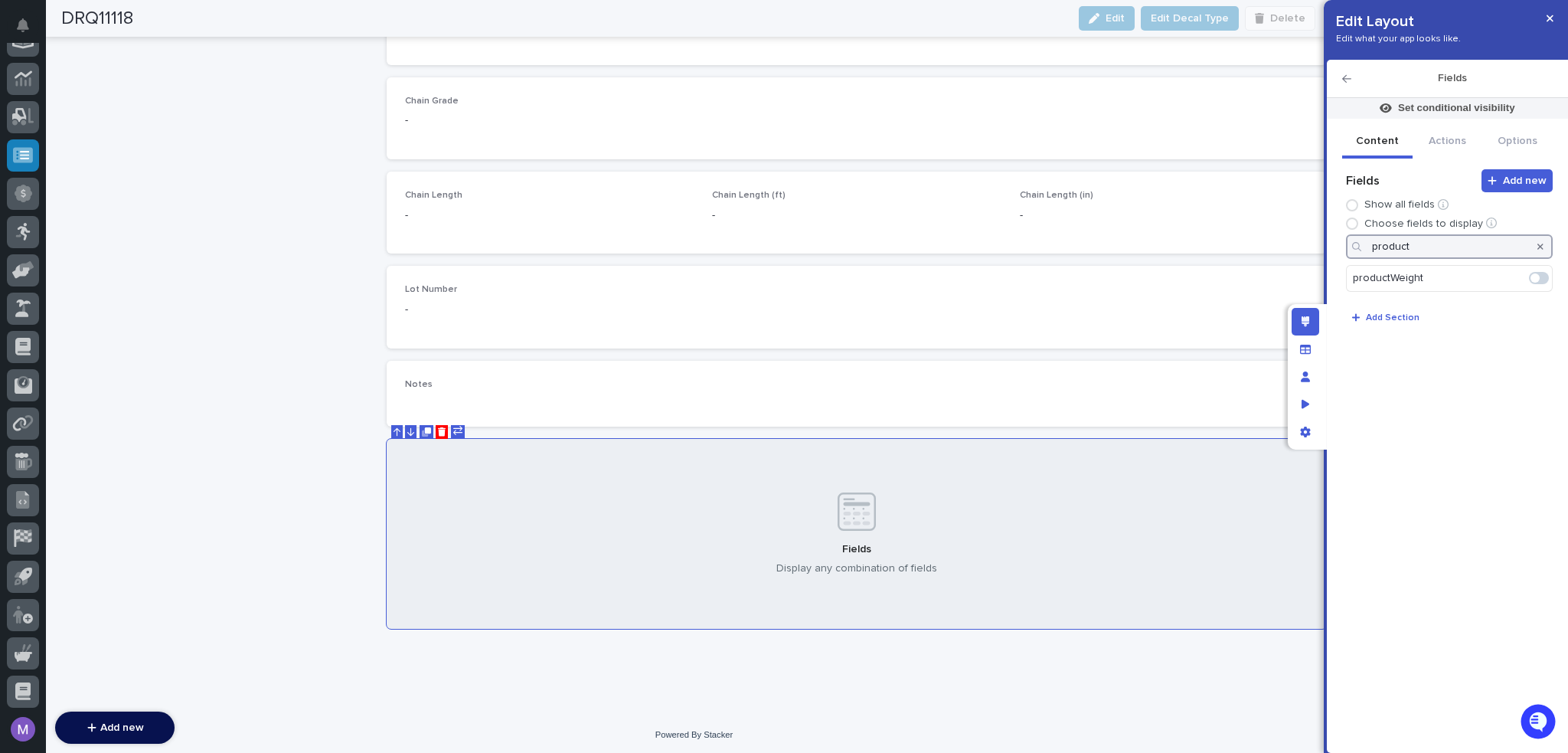
type input "product"
click at [1549, 276] on div at bounding box center [1539, 278] width 26 height 25
click at [1541, 280] on span at bounding box center [1539, 278] width 20 height 12
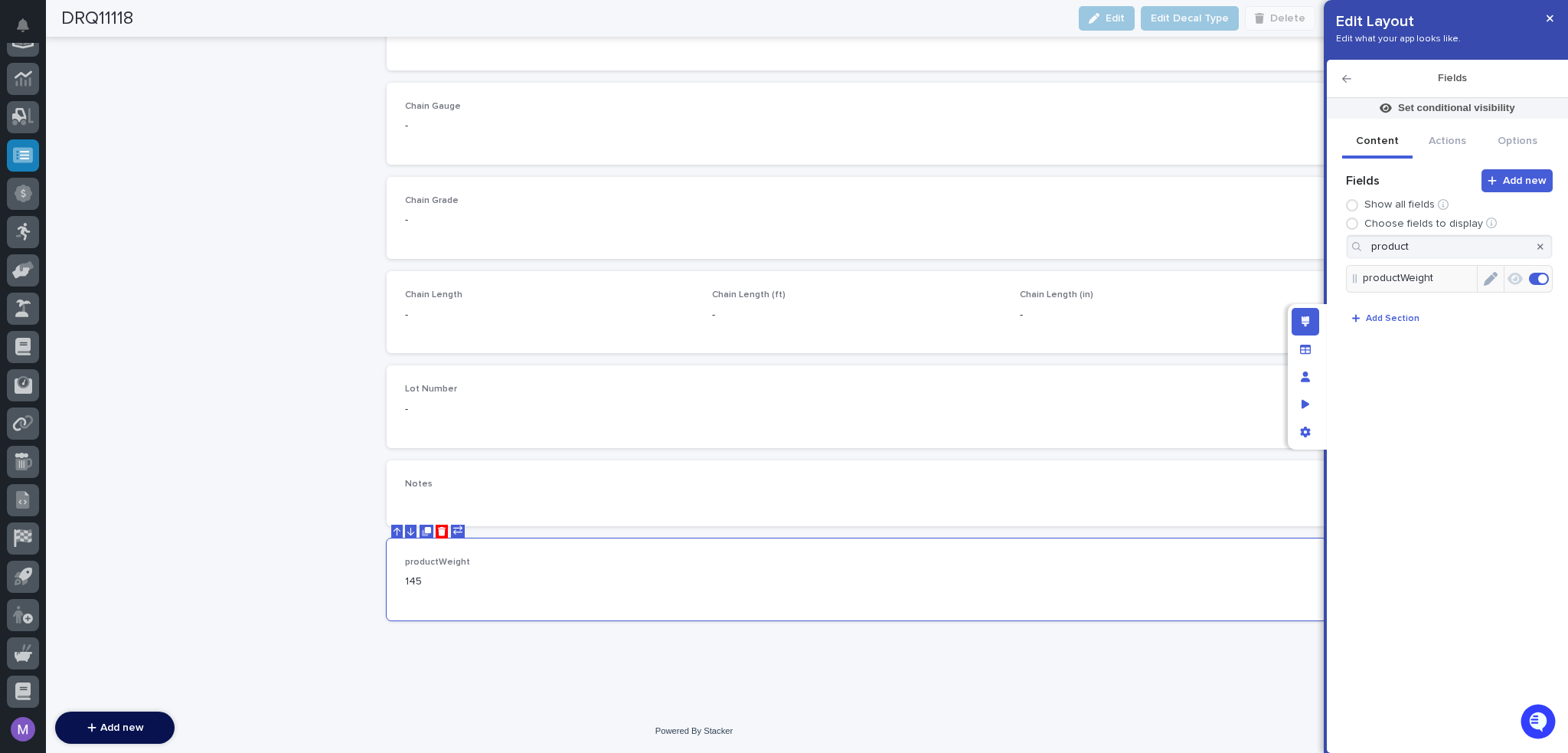
scroll to position [3630, 0]
click at [1488, 275] on icon "Edit" at bounding box center [1491, 279] width 14 height 14
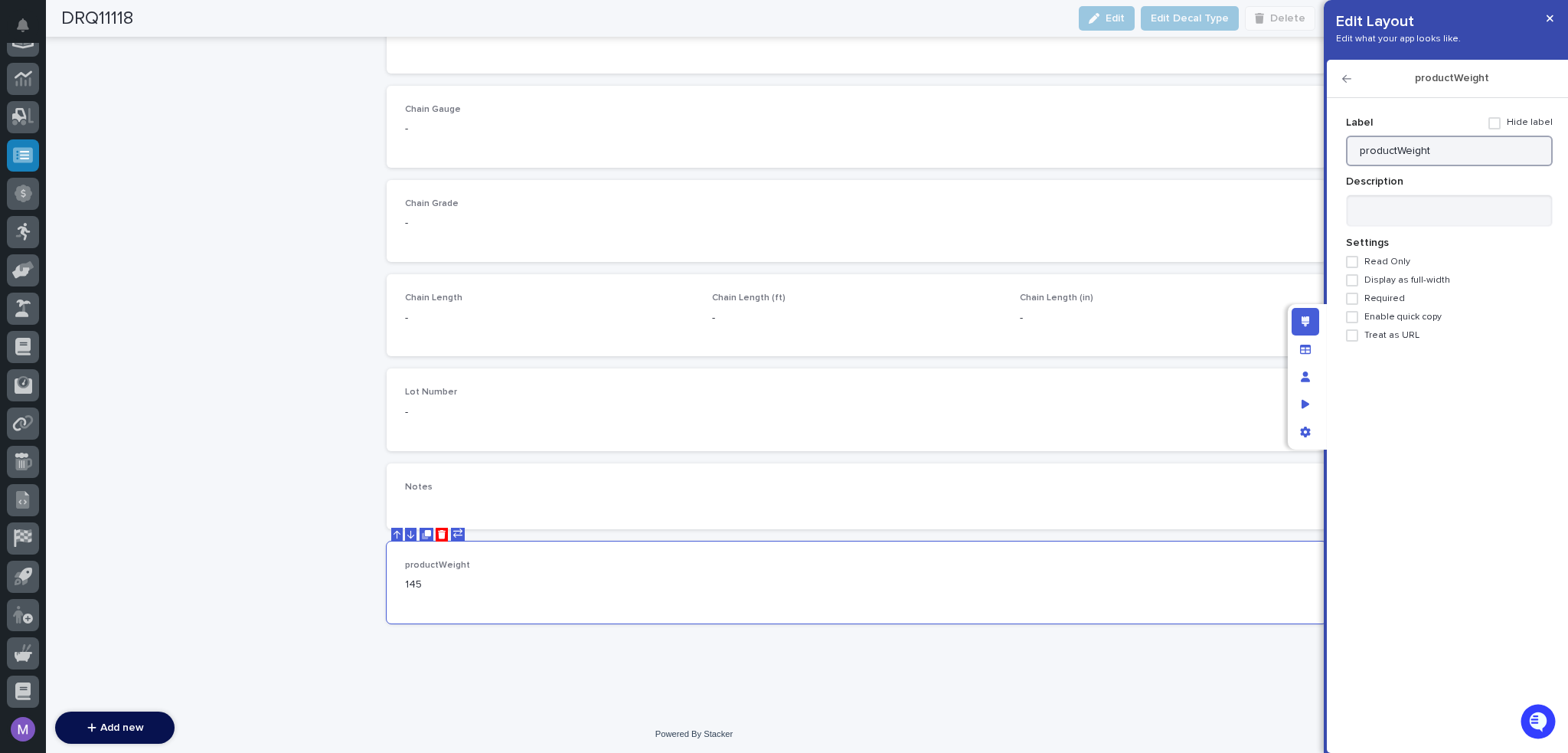
click at [1404, 154] on input "productWeight" at bounding box center [1450, 151] width 207 height 31
type input "Lifter Weight"
click at [1348, 74] on icon "button" at bounding box center [1347, 79] width 9 height 11
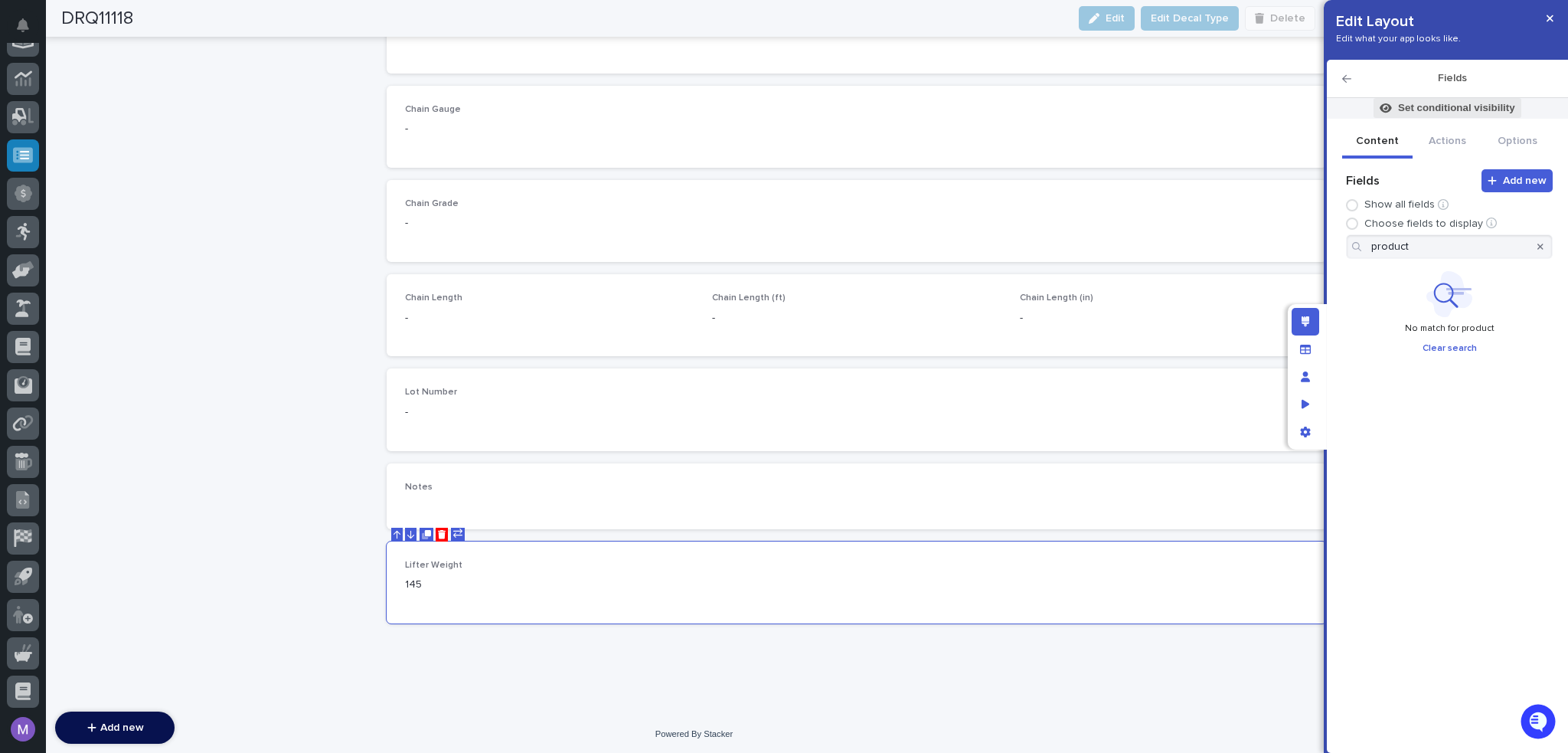
click at [1419, 104] on p "Set conditional visibility" at bounding box center [1457, 108] width 117 height 14
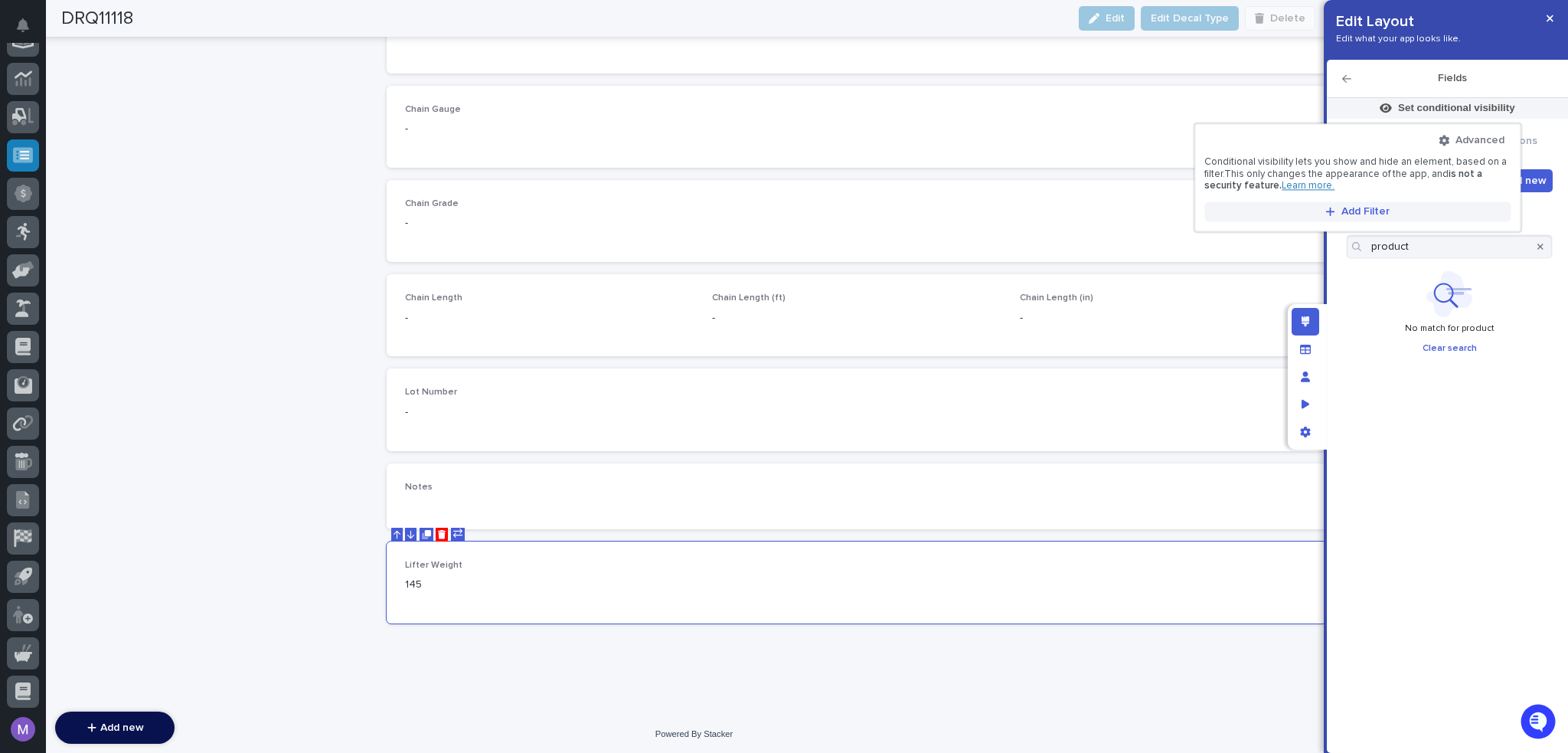
click at [1369, 204] on span "Add Filter" at bounding box center [1366, 211] width 48 height 14
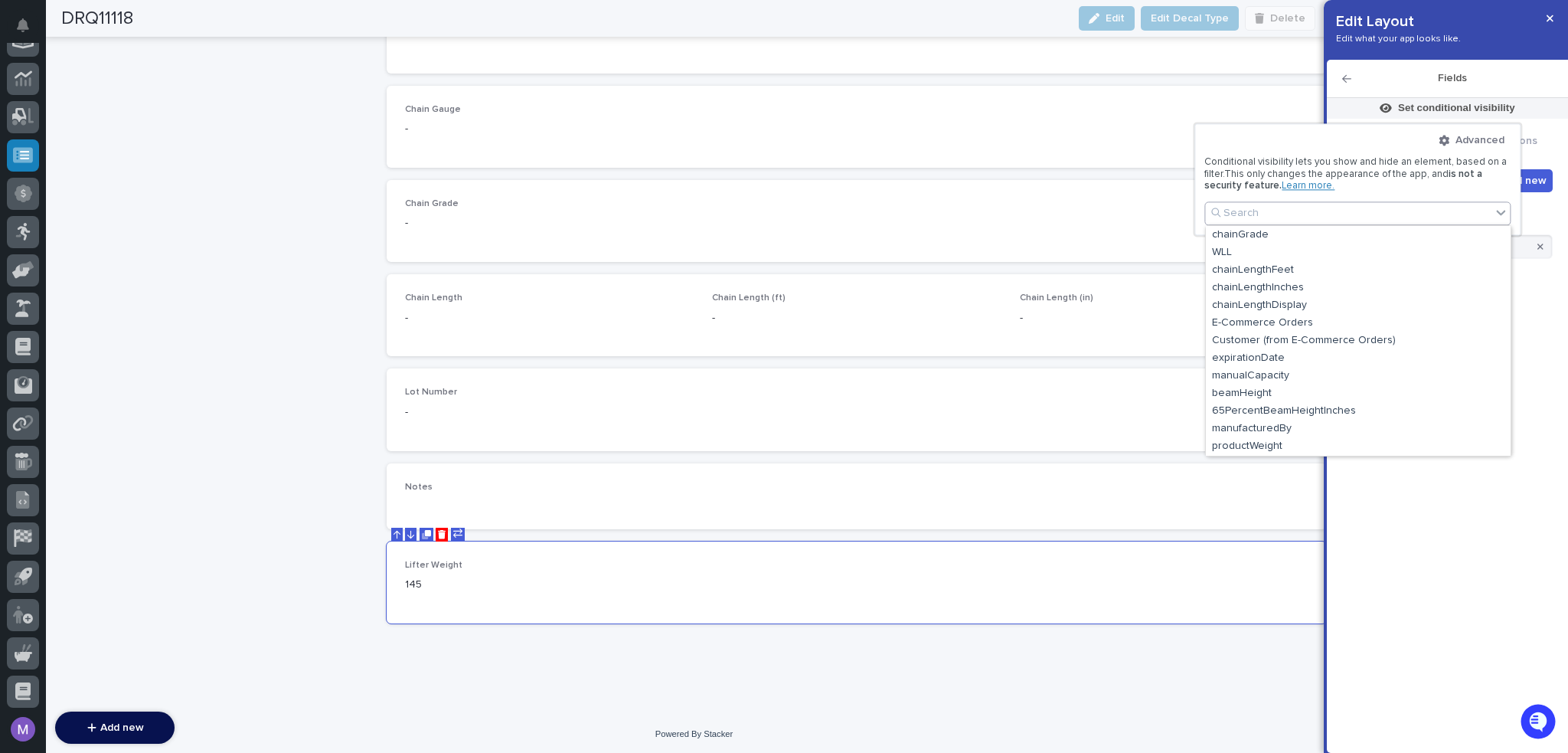
scroll to position [2306, 0]
click at [1272, 444] on div "productWeight" at bounding box center [1359, 447] width 305 height 18
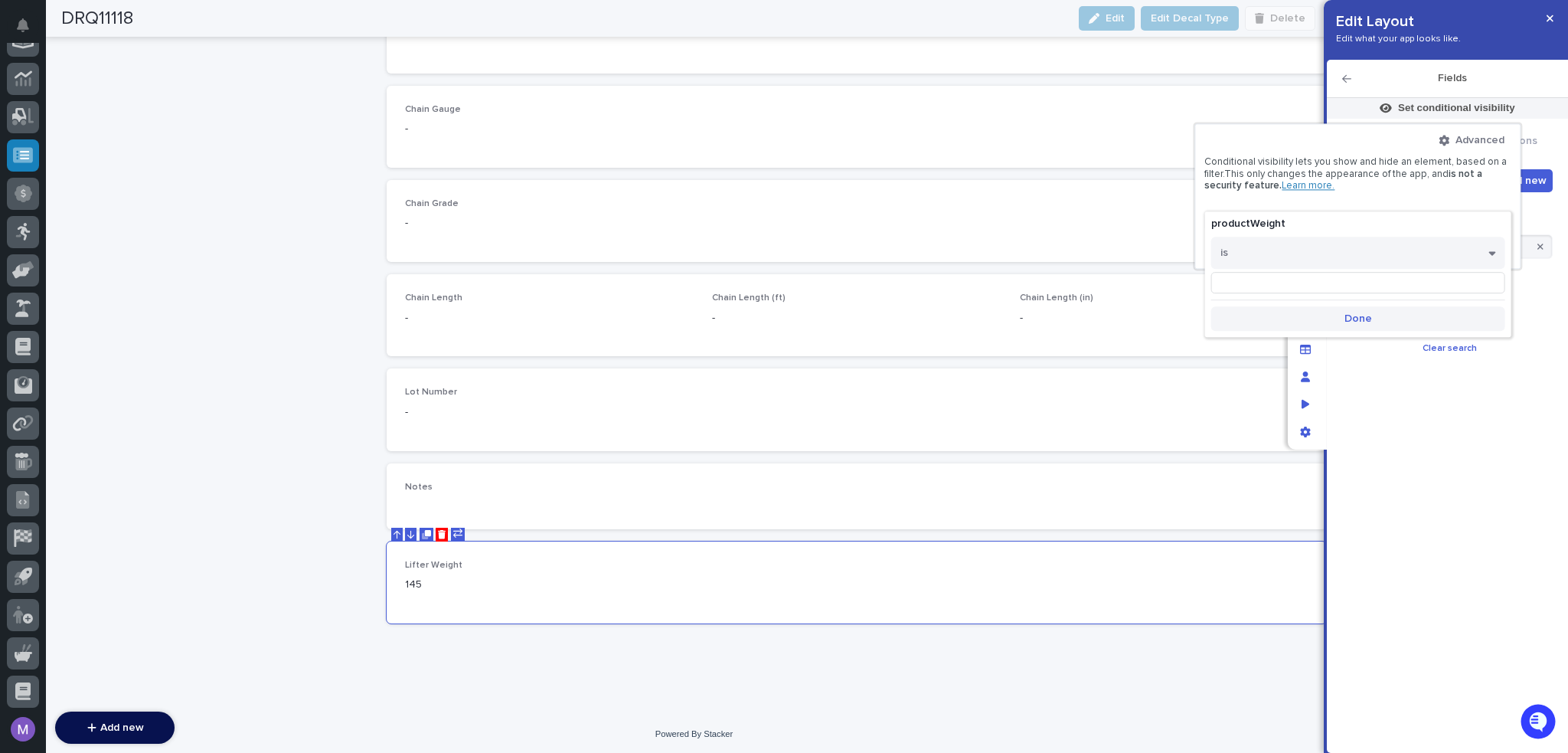
click at [1357, 314] on span "Done" at bounding box center [1358, 319] width 27 height 14
click at [1503, 221] on div at bounding box center [1498, 221] width 18 height 13
click at [1364, 223] on section "Advanced Conditional visibility lets you show and hide an element, based on a f…" at bounding box center [1358, 177] width 326 height 108
click at [1365, 215] on span "Add Filter" at bounding box center [1366, 211] width 48 height 14
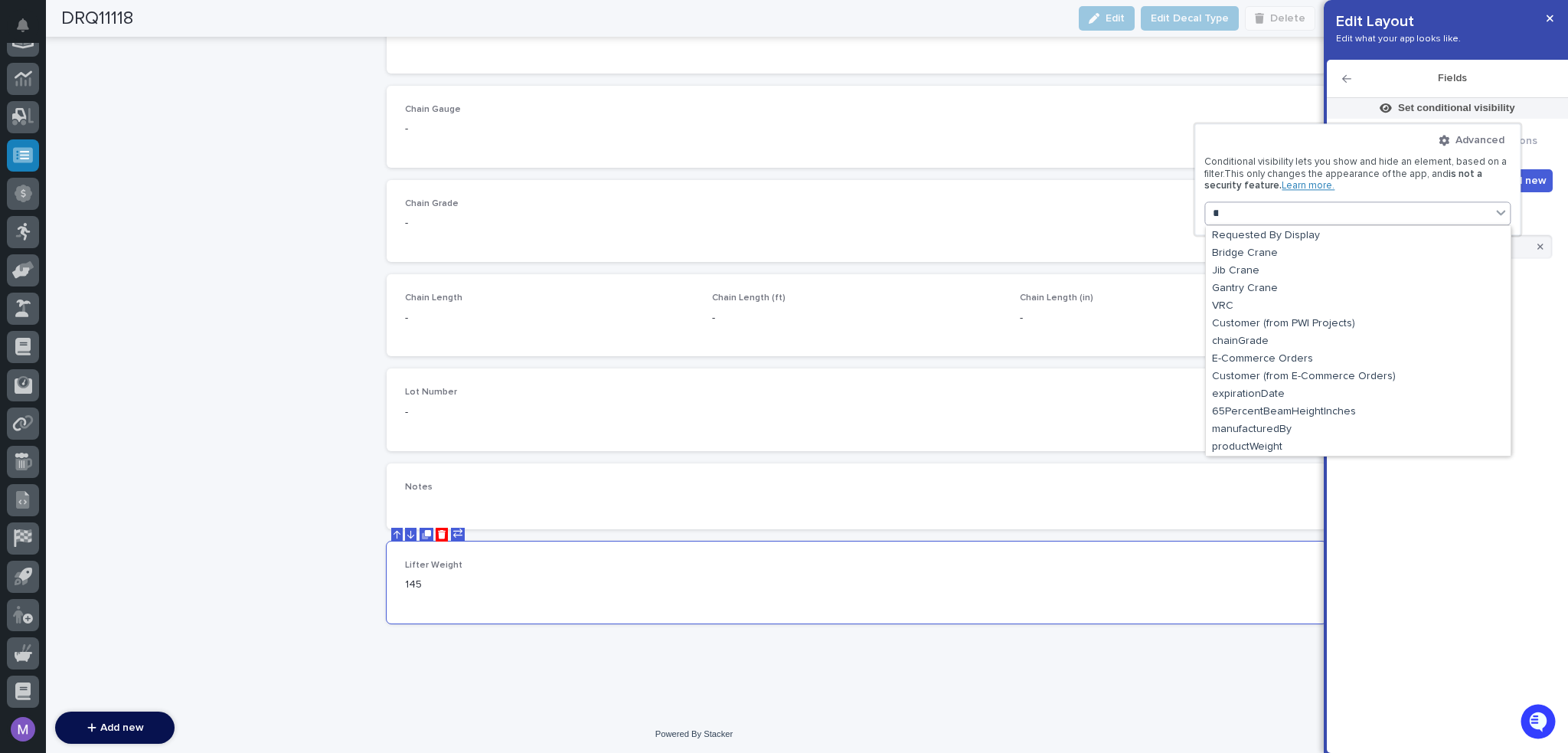
scroll to position [0, 0]
type input "*"
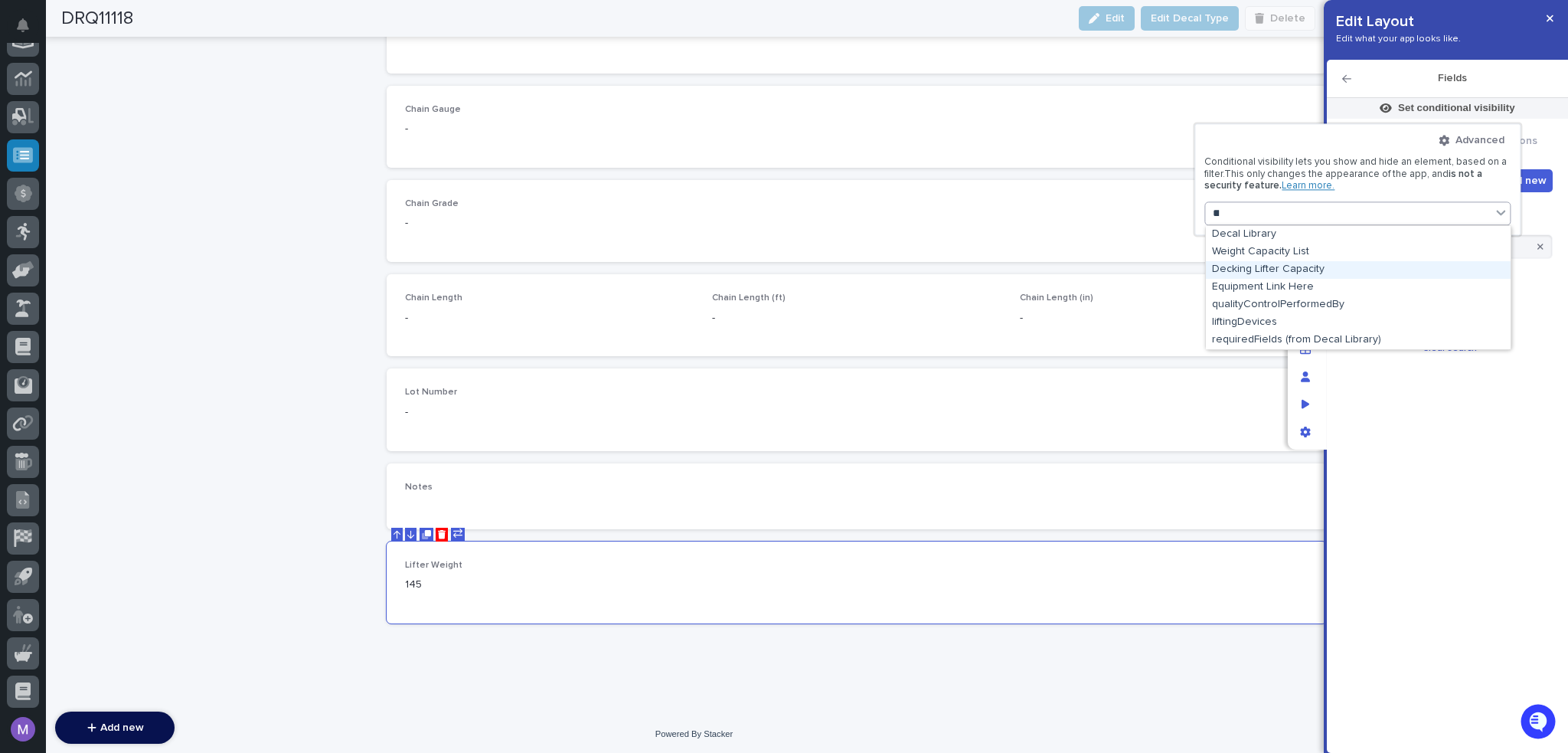
type input "*"
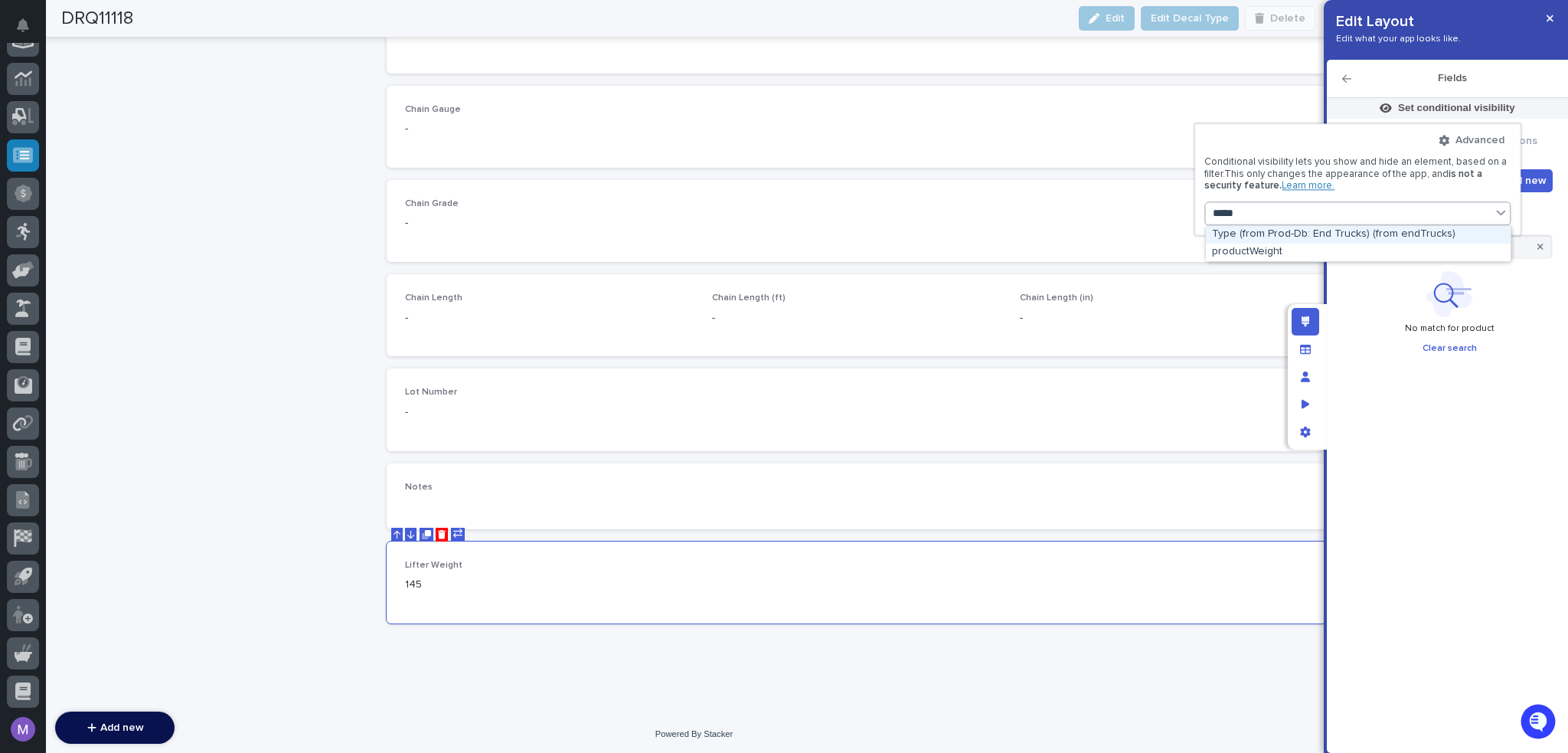
type input "******"
click at [1288, 230] on div "productWeight" at bounding box center [1359, 235] width 305 height 18
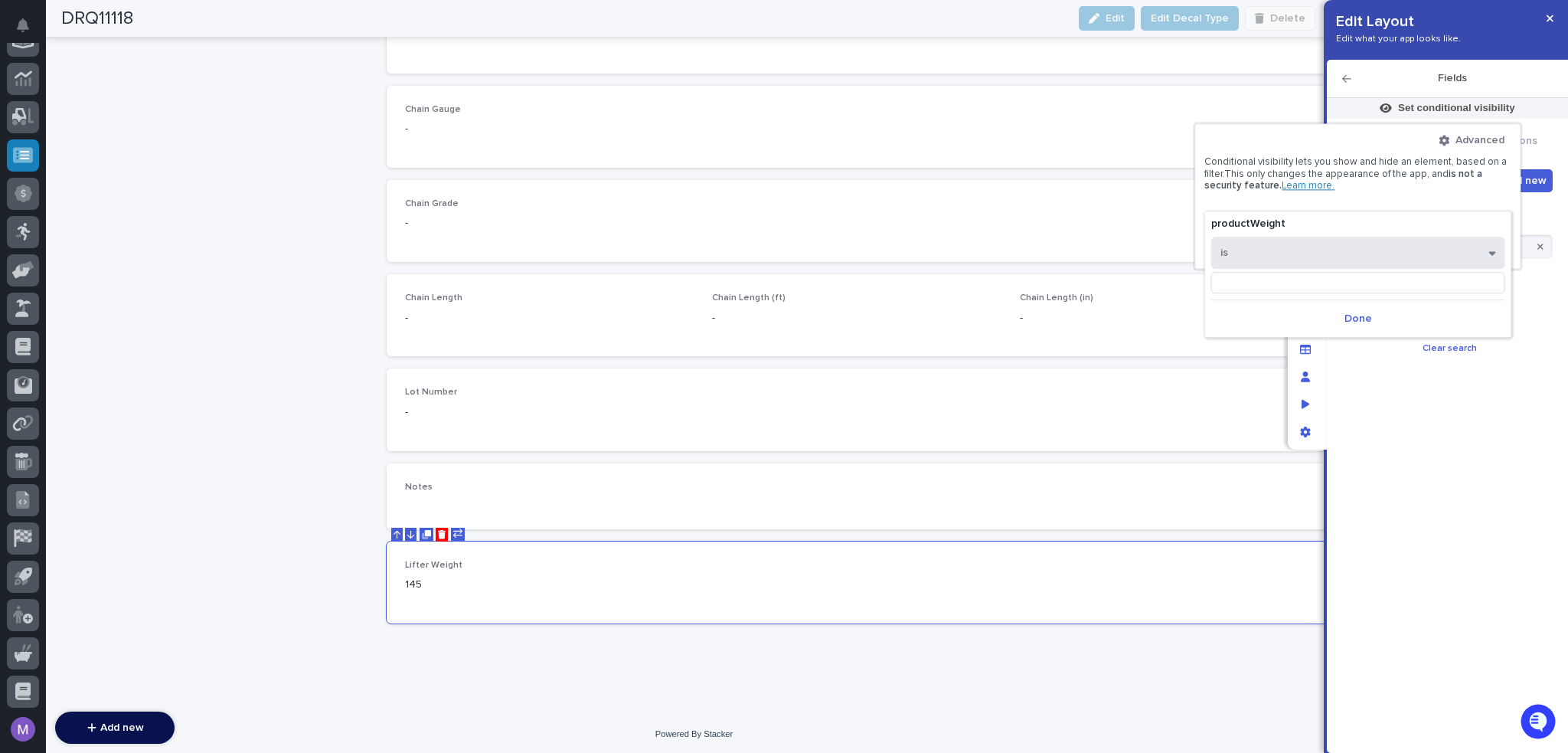
click at [1306, 252] on button "is" at bounding box center [1358, 252] width 294 height 32
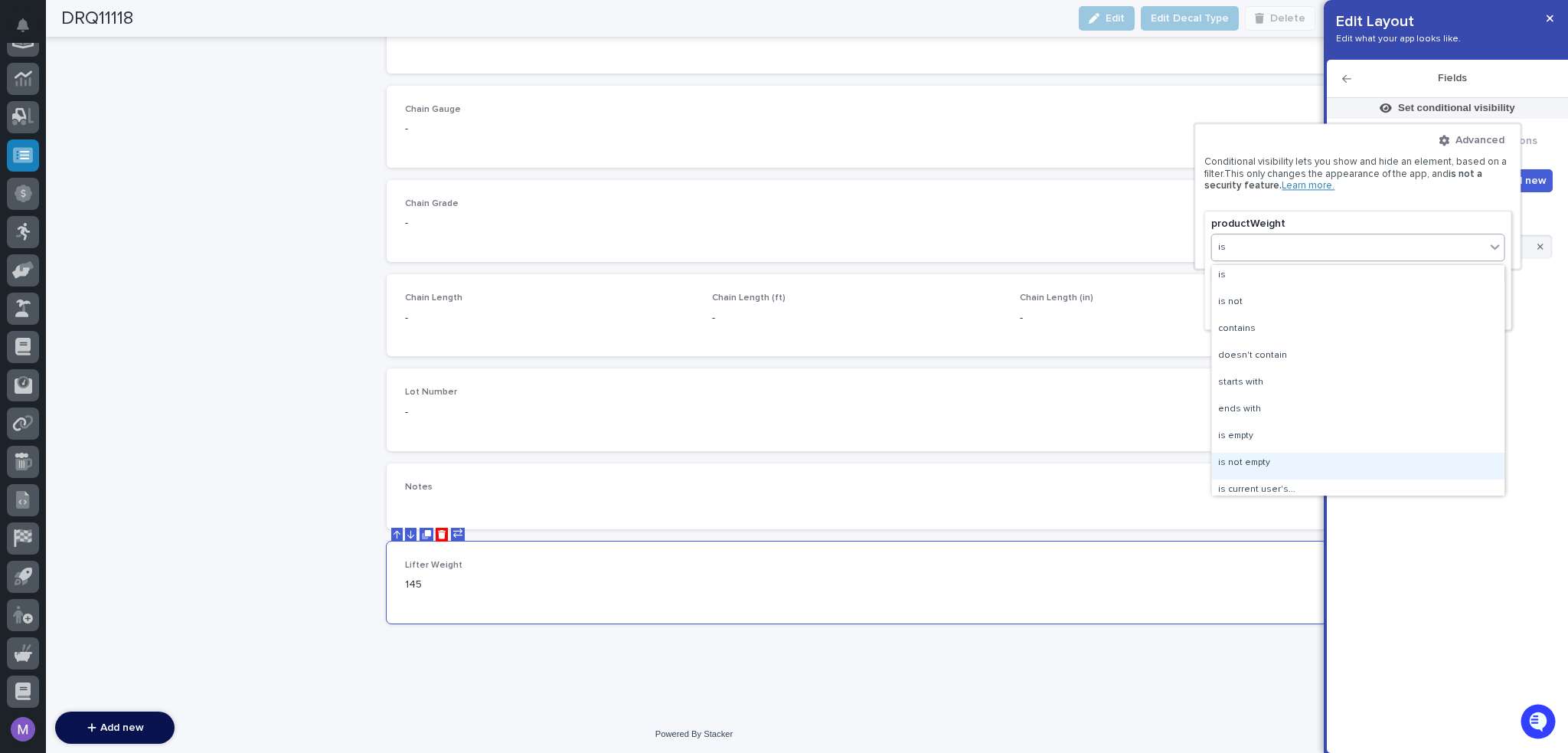
click at [1250, 467] on div "is not empty" at bounding box center [1359, 465] width 293 height 27
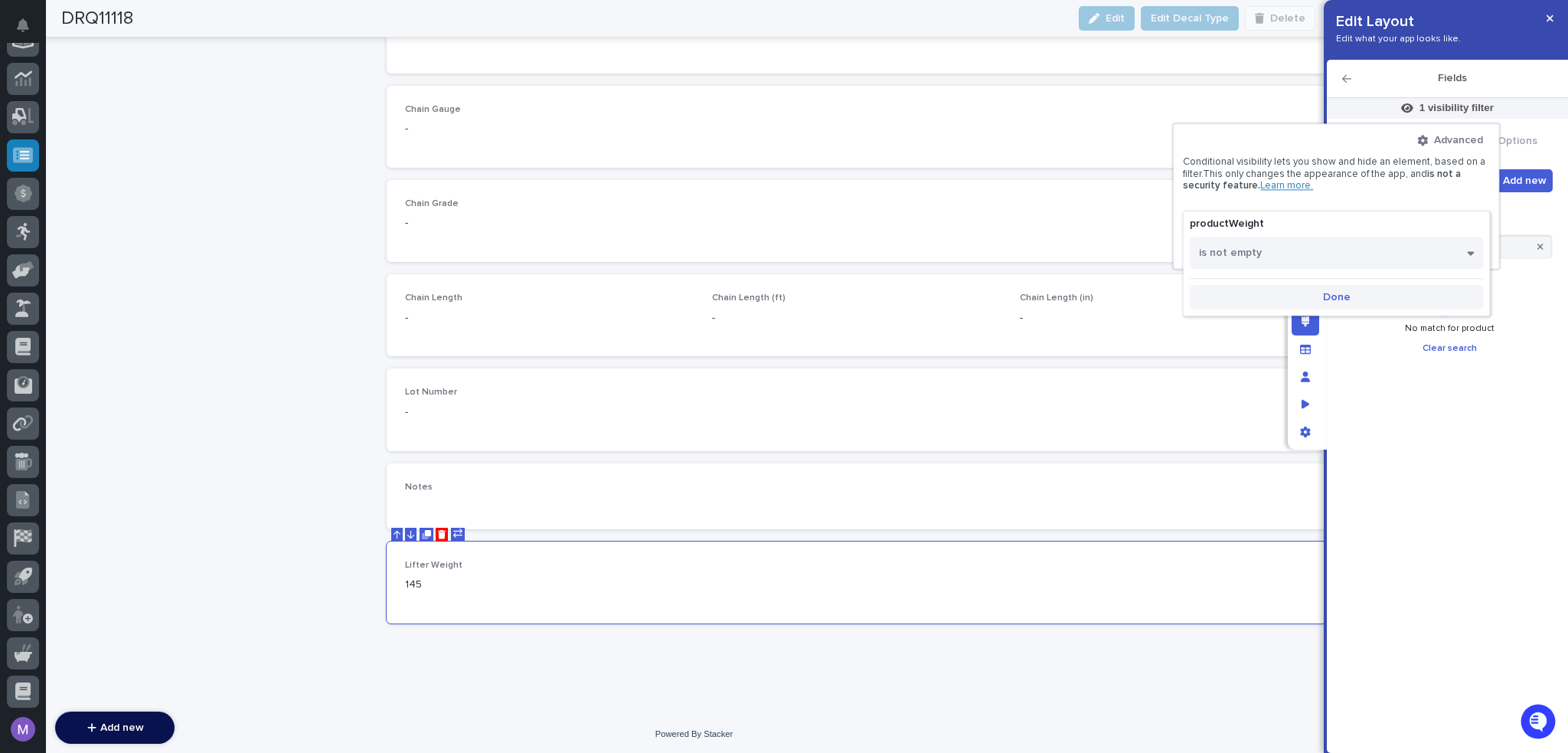
click at [1340, 297] on span "Done" at bounding box center [1337, 297] width 27 height 14
click at [1459, 465] on div at bounding box center [784, 376] width 1568 height 753
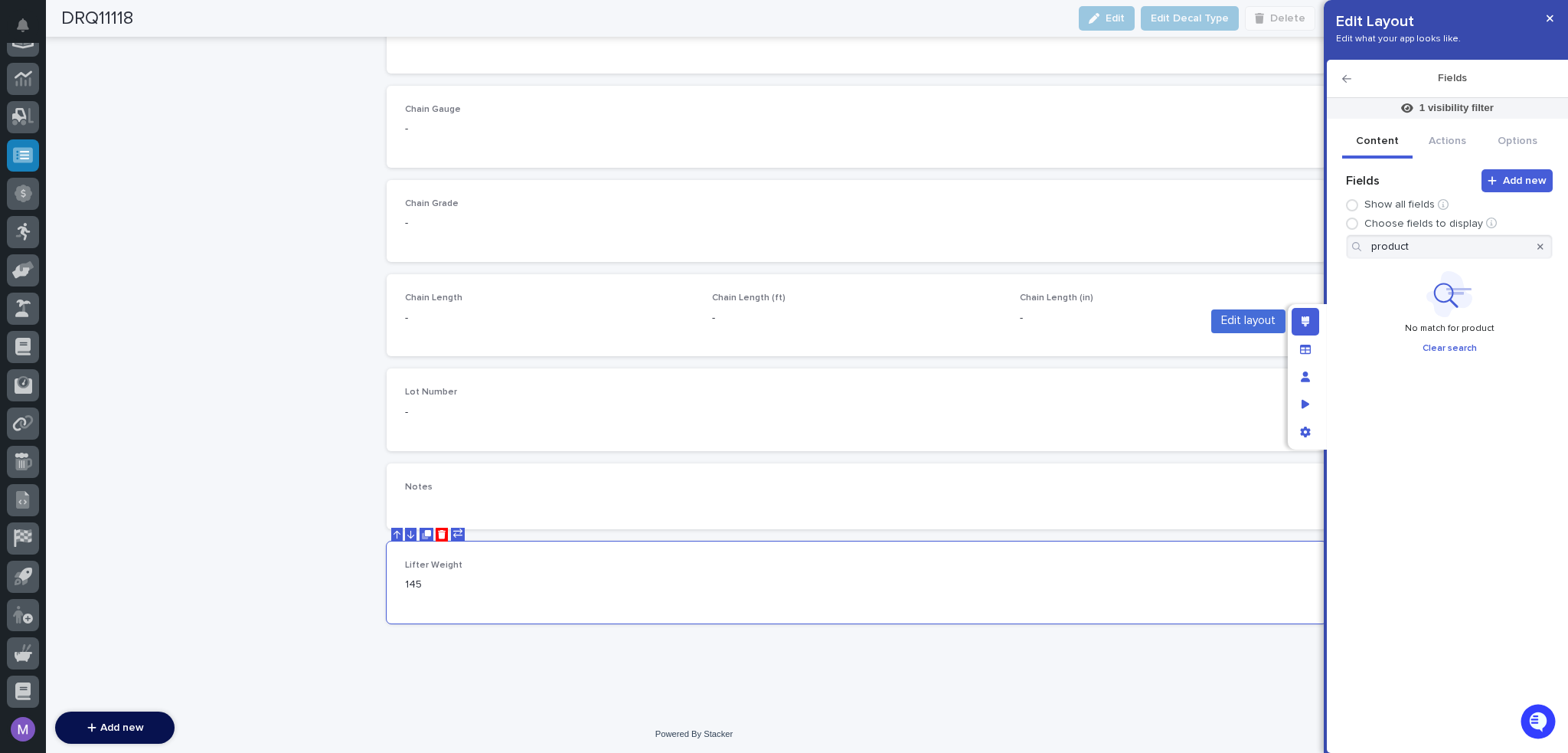
click at [1302, 325] on icon "Edit layout" at bounding box center [1306, 322] width 9 height 11
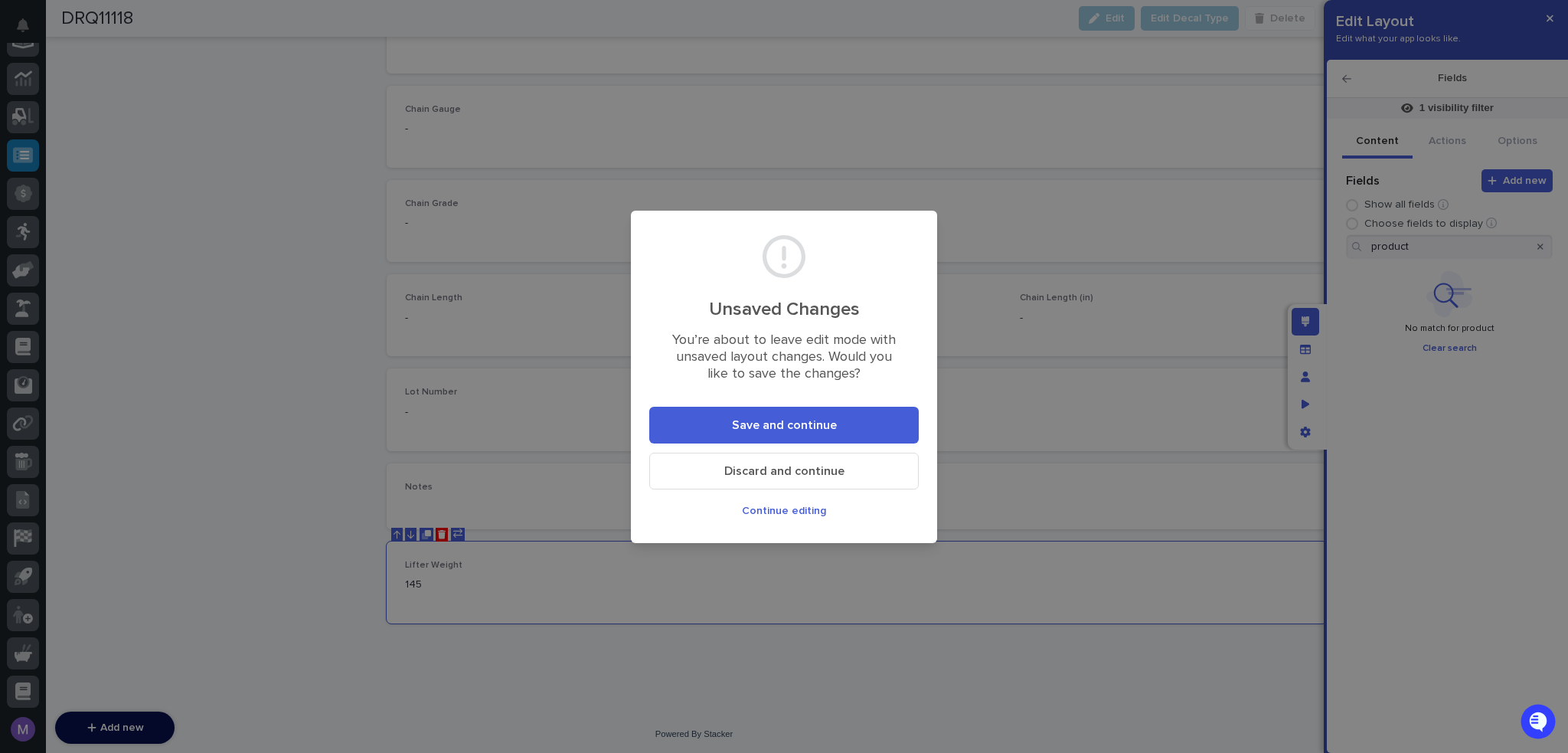
click at [841, 419] on button "Save and continue" at bounding box center [784, 425] width 270 height 37
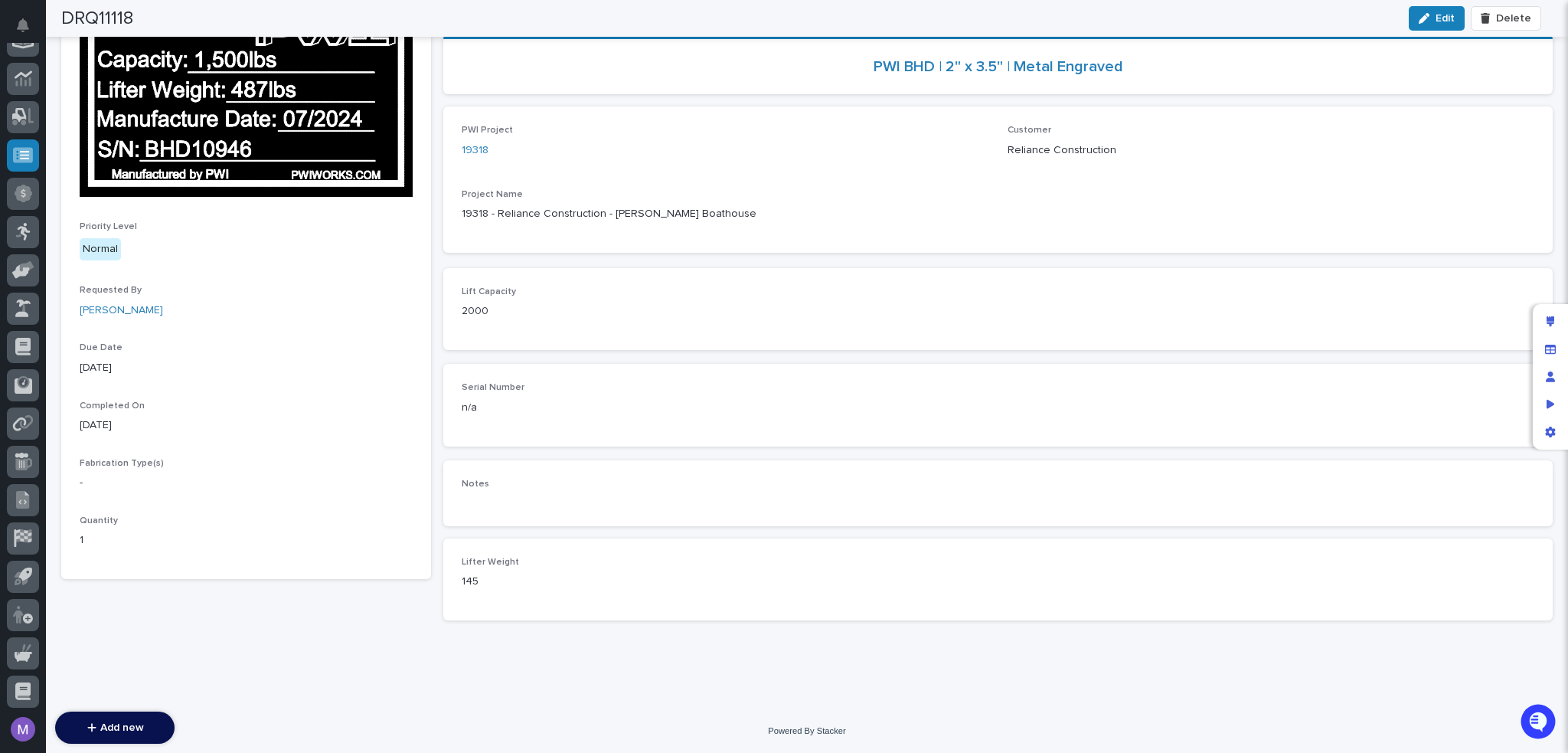
scroll to position [221, 0]
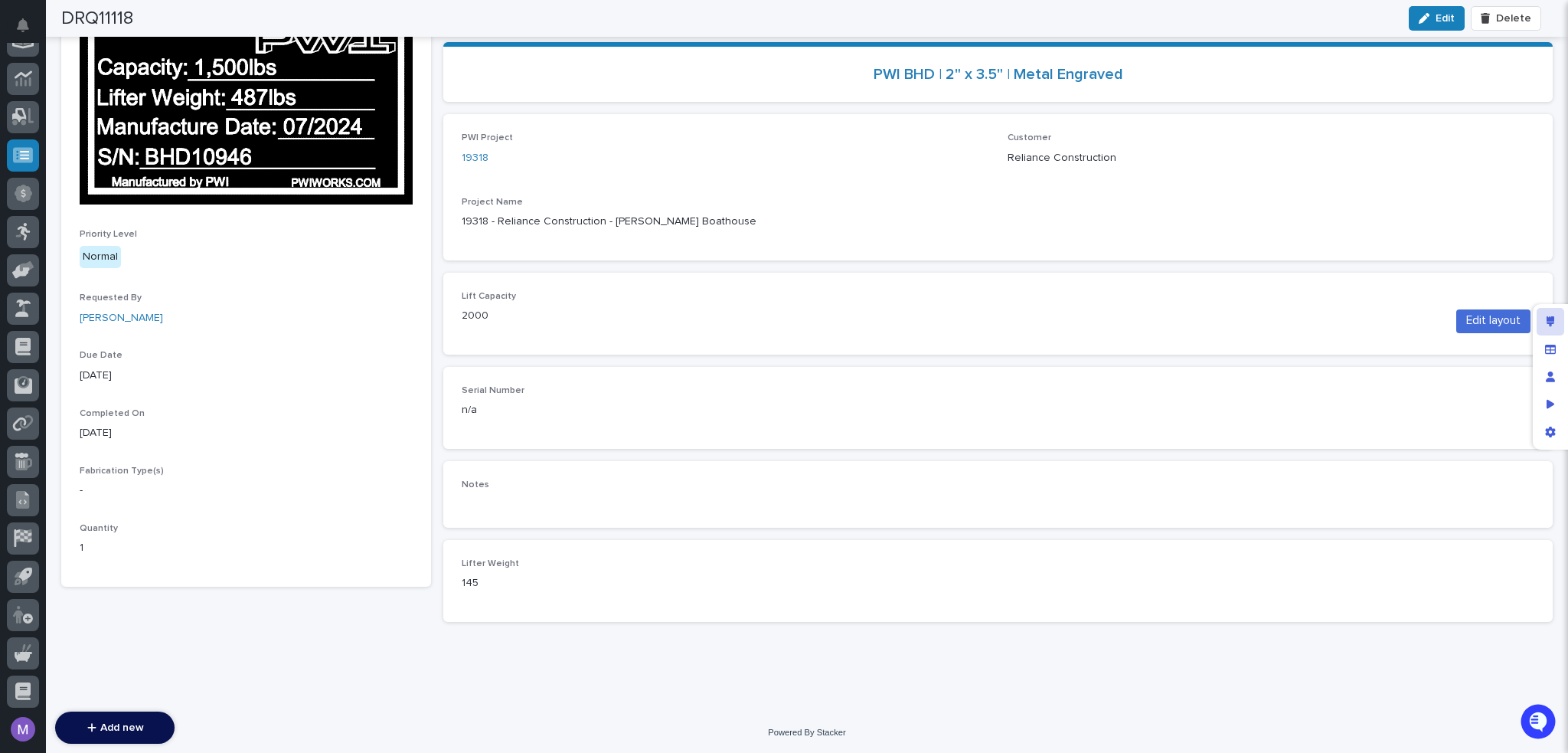
click at [1555, 323] on div "Edit layout" at bounding box center [1550, 321] width 27 height 27
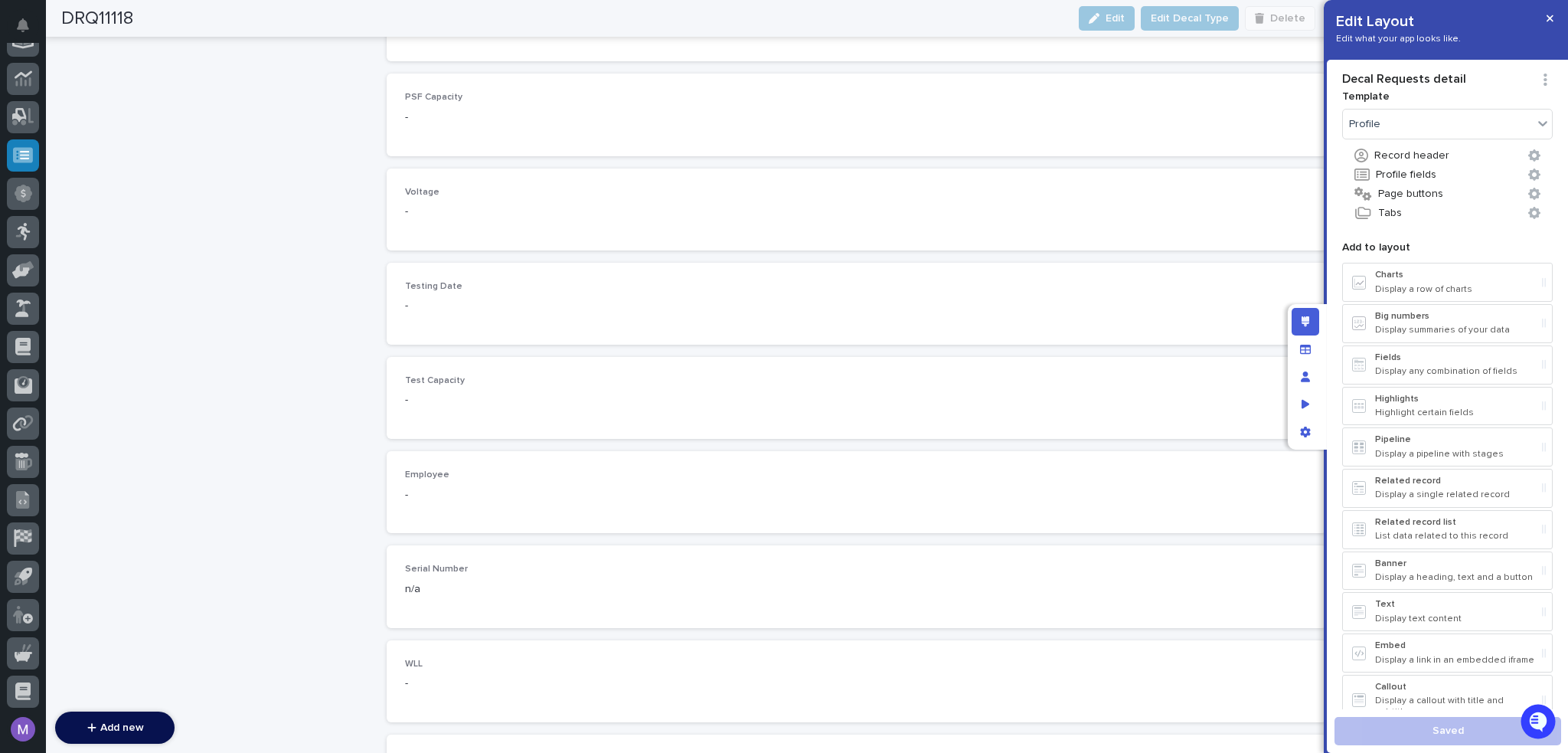
scroll to position [3630, 0]
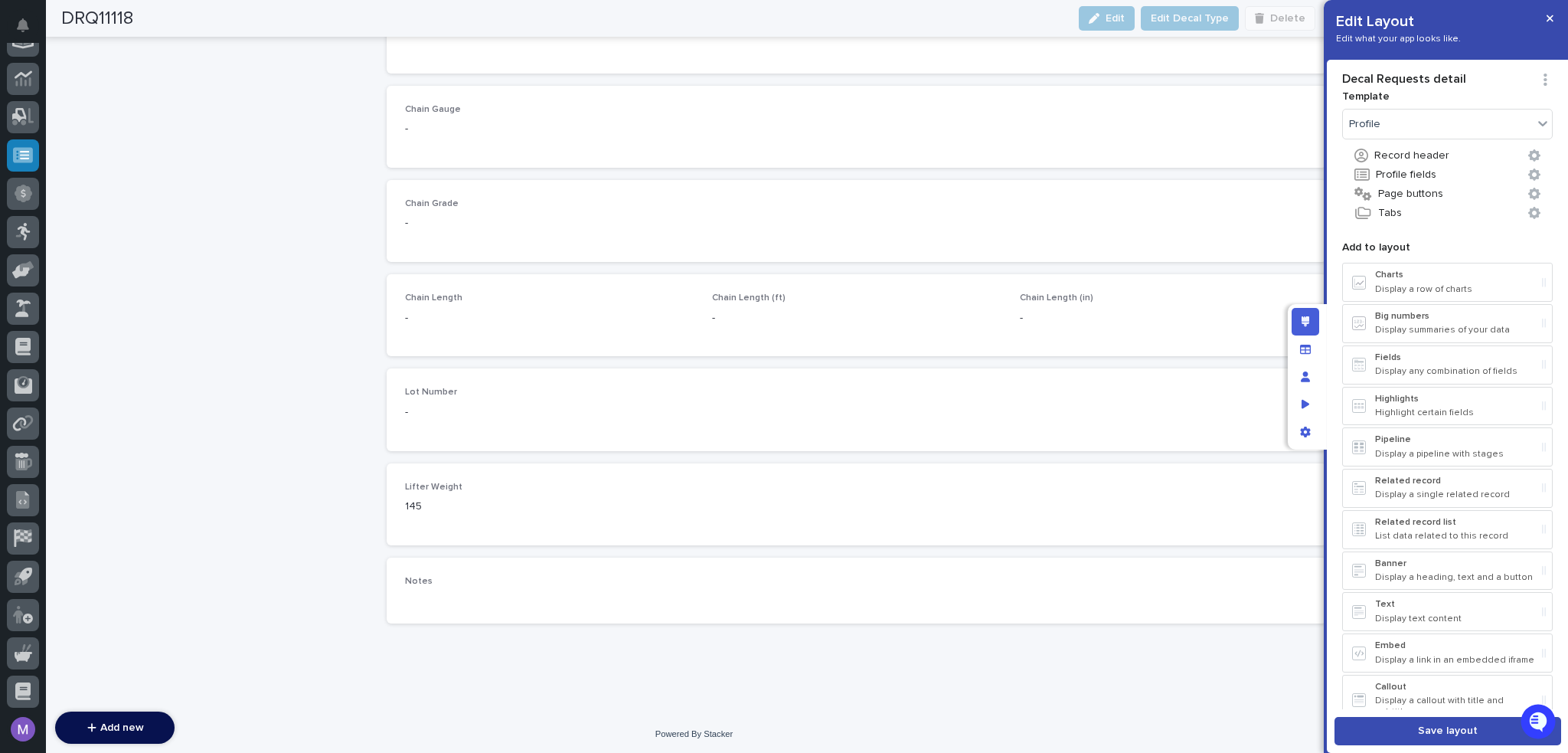
click at [1411, 722] on button "Save layout" at bounding box center [1448, 731] width 227 height 28
click at [1302, 309] on div "Edit layout" at bounding box center [1305, 321] width 27 height 27
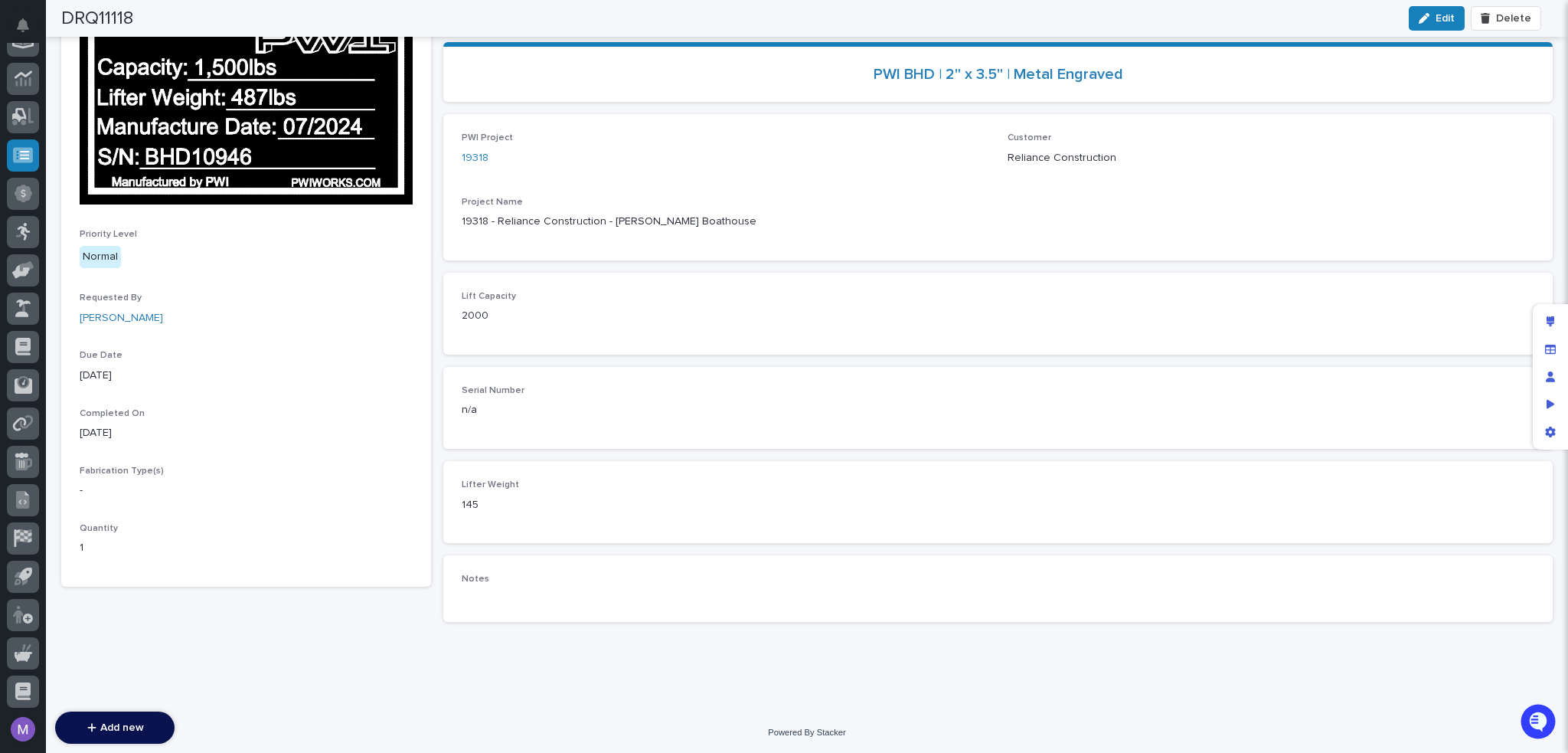
scroll to position [144, 0]
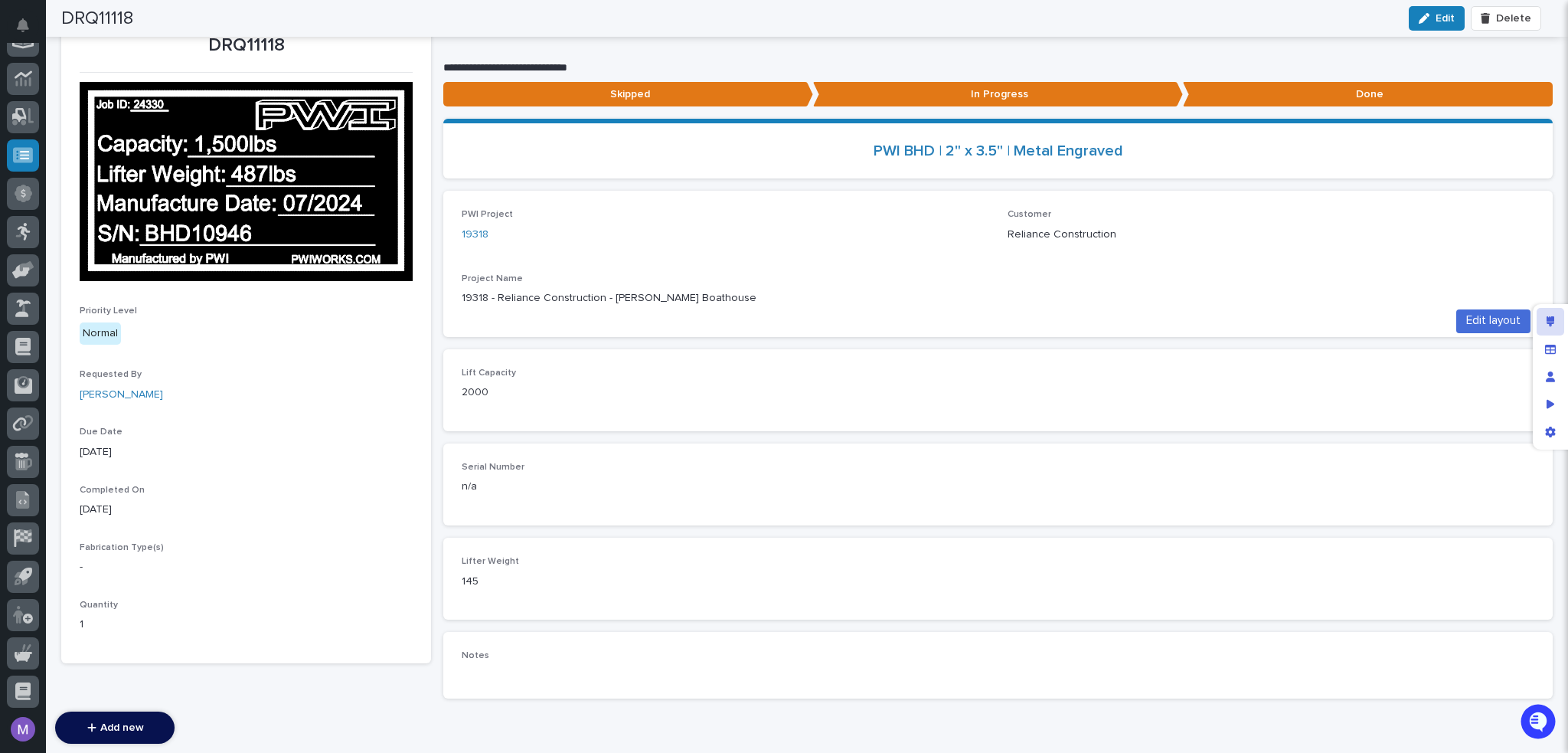
click at [1552, 318] on icon "Edit layout" at bounding box center [1551, 322] width 9 height 11
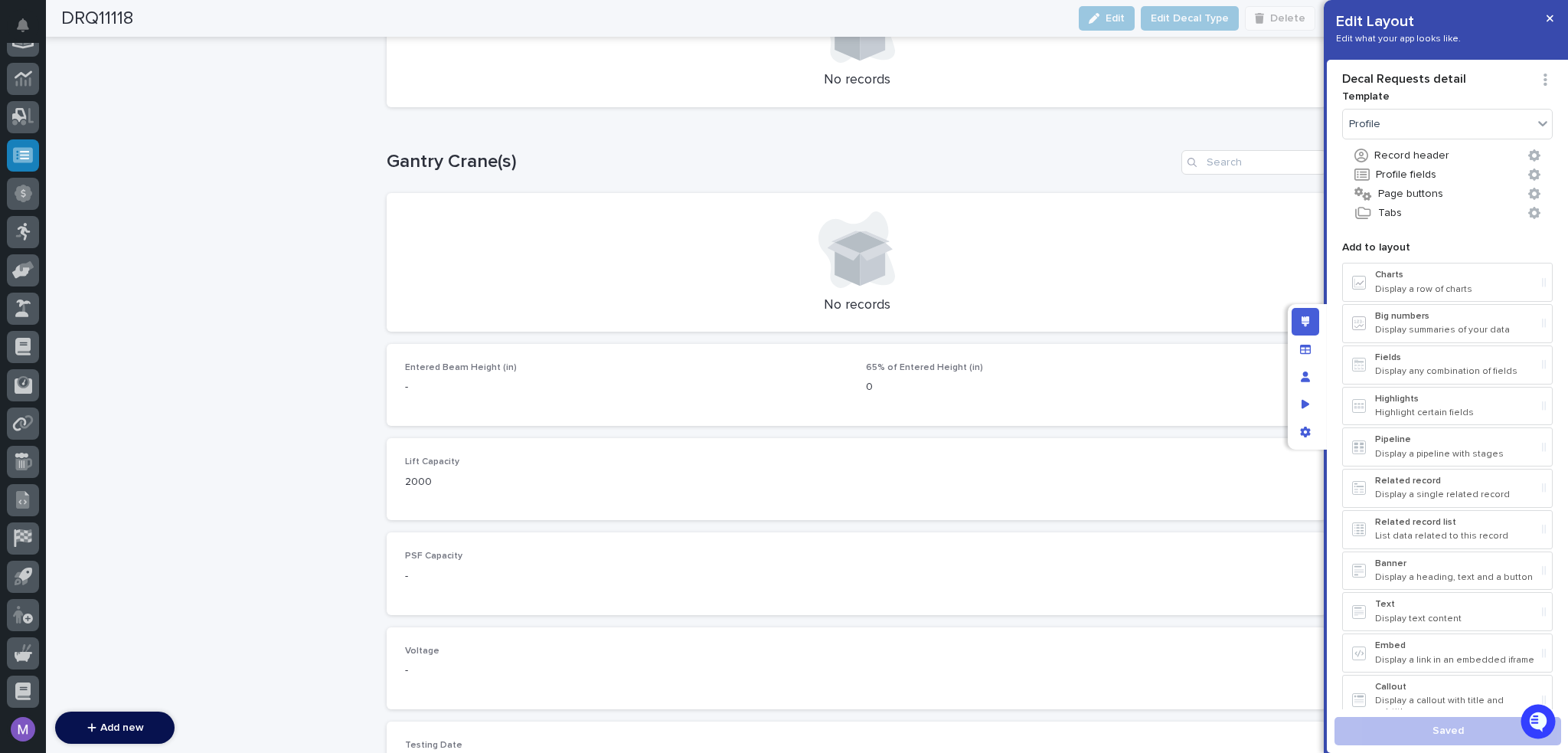
scroll to position [2527, 0]
click at [645, 470] on p "2000" at bounding box center [549, 478] width 288 height 16
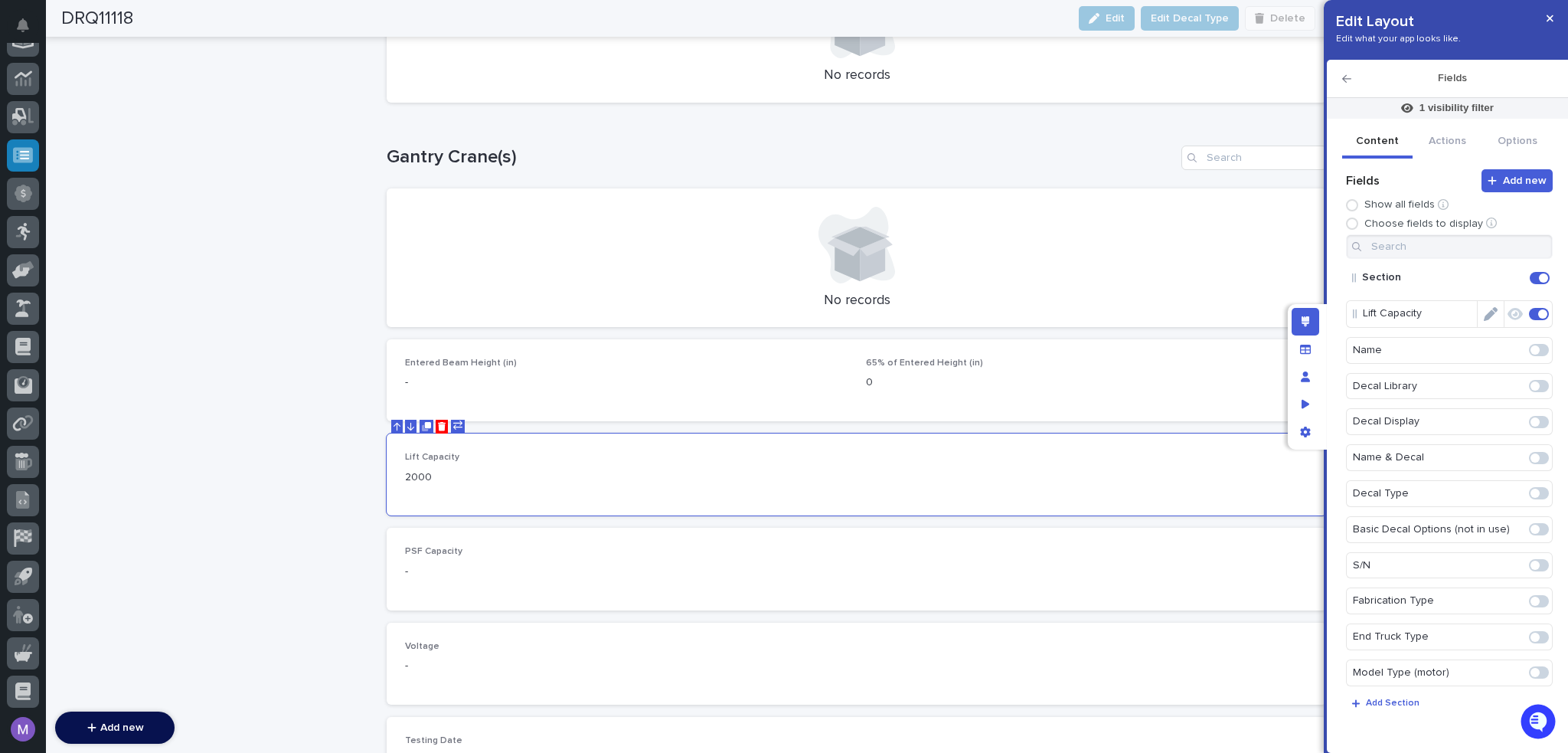
click at [1484, 314] on icon "Edit" at bounding box center [1491, 314] width 14 height 14
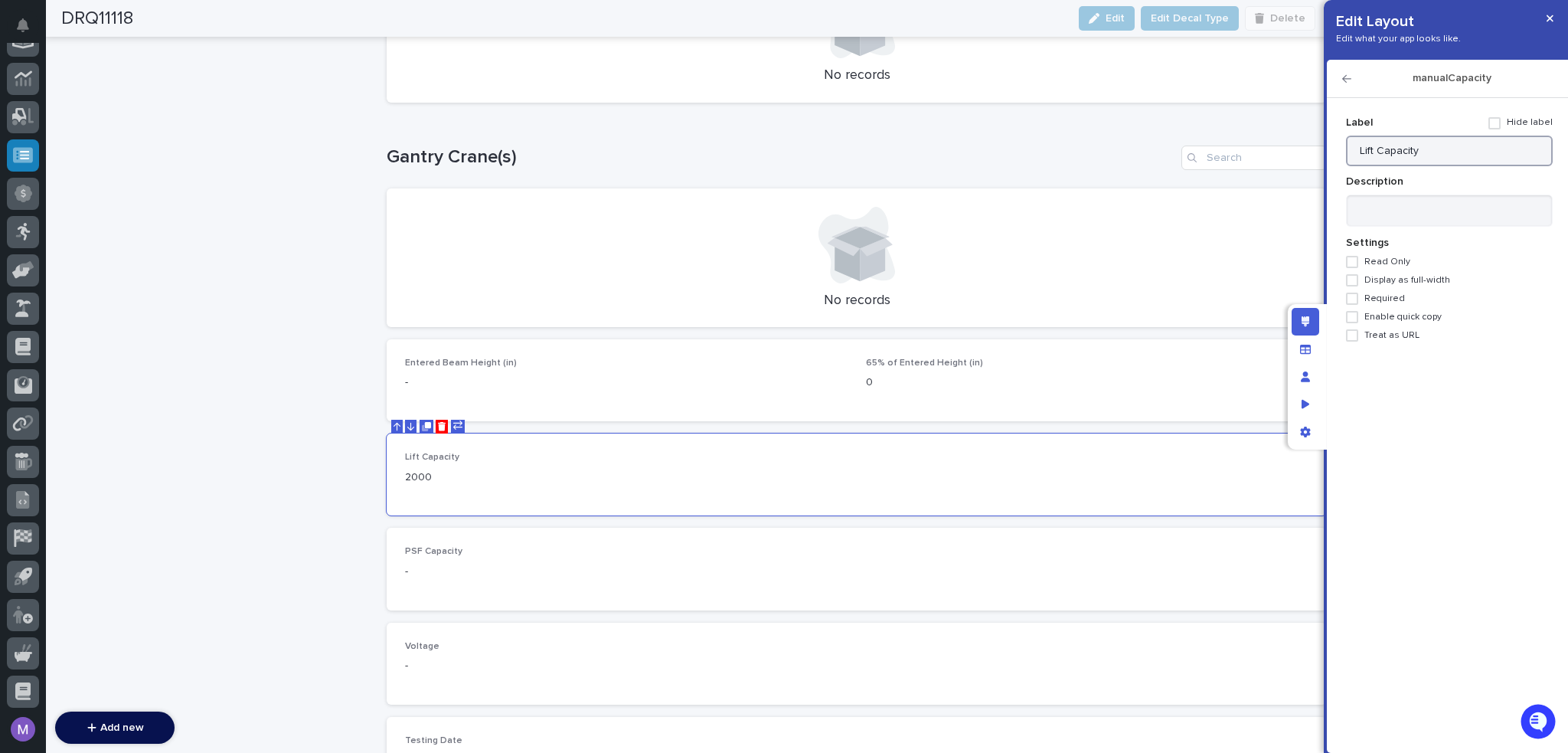
click at [1457, 153] on input "Lift Capacity" at bounding box center [1450, 151] width 207 height 31
type input "Lift Capacity (lbs)"
click at [1348, 72] on div "manualCapacity" at bounding box center [1447, 79] width 241 height 39
click at [1346, 75] on icon "button" at bounding box center [1347, 79] width 9 height 11
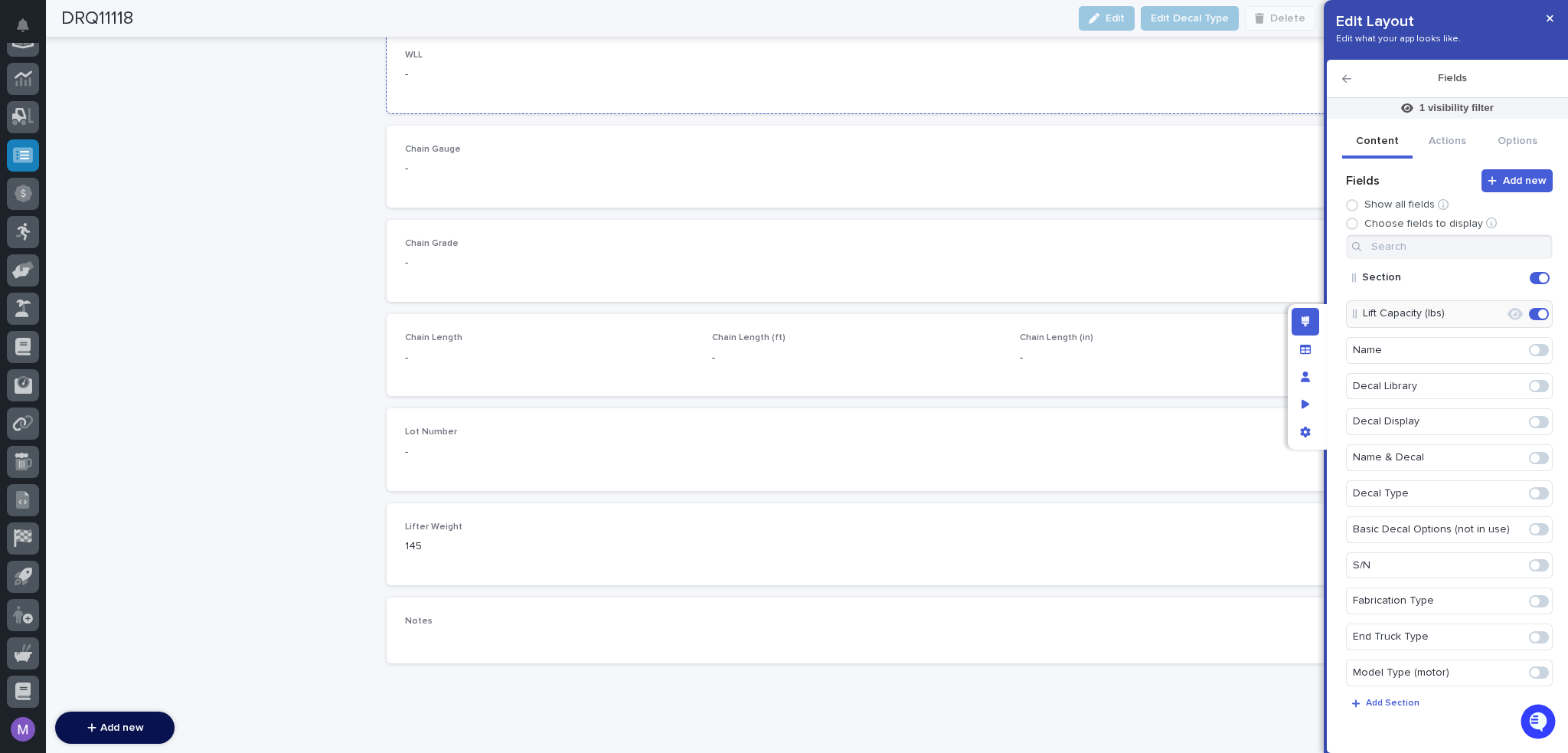
scroll to position [3630, 0]
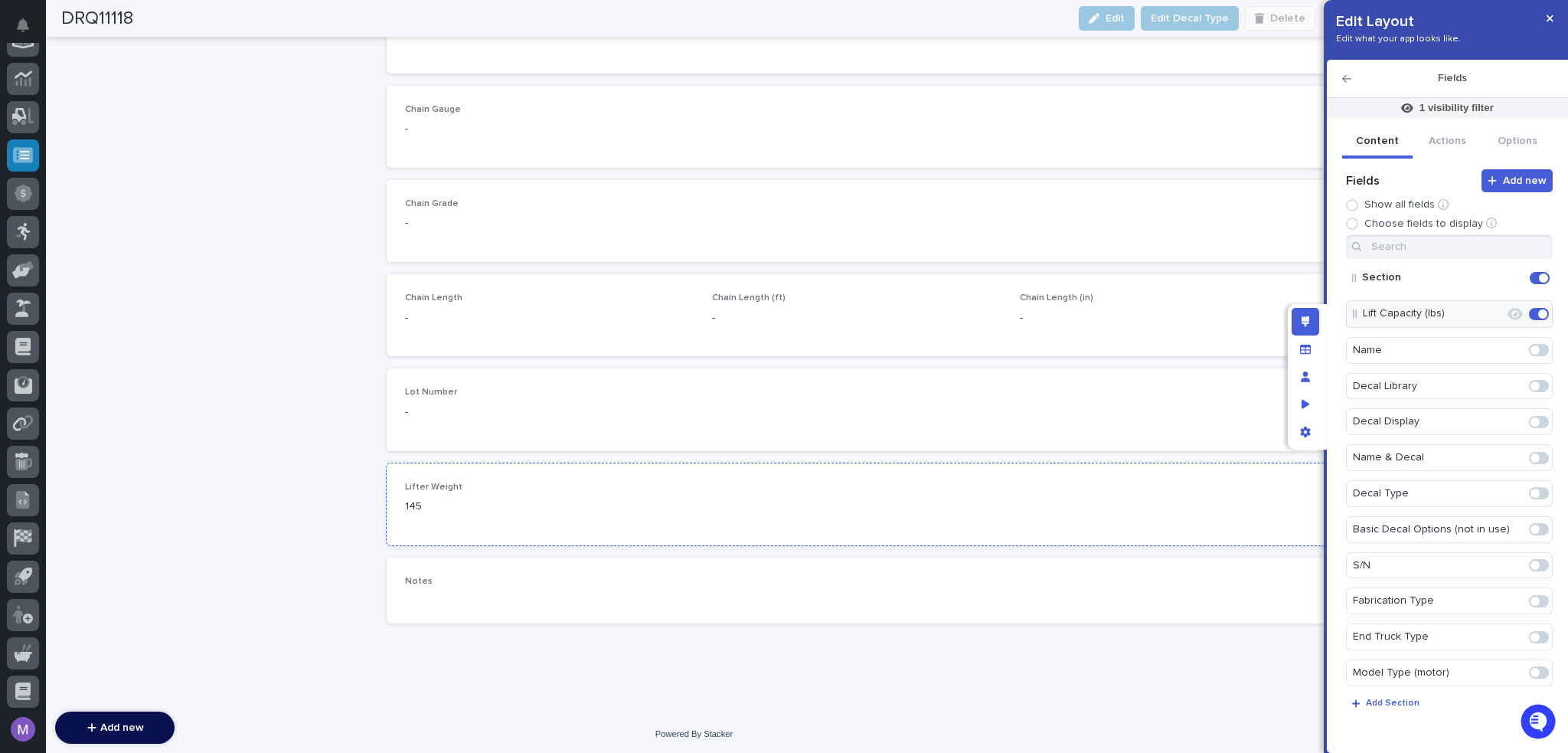
click at [914, 498] on div "Lifter Weight 145" at bounding box center [856, 505] width 904 height 46
click at [1486, 315] on icon "Edit" at bounding box center [1491, 314] width 14 height 14
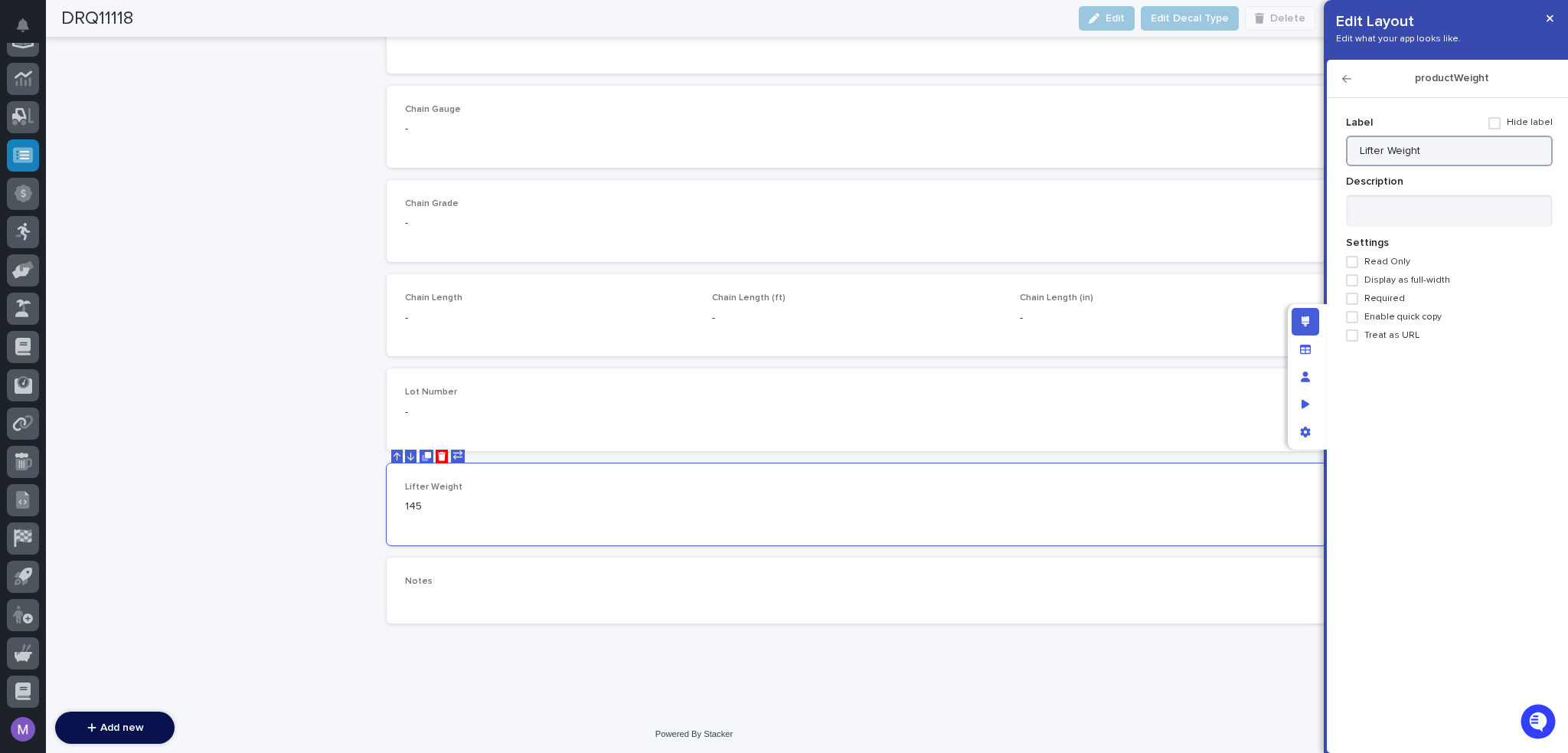
click at [1462, 146] on input "Lifter Weight" at bounding box center [1450, 151] width 207 height 31
type input "Lifter Weight (lbs)"
click at [1308, 328] on div "Edit layout" at bounding box center [1305, 321] width 27 height 27
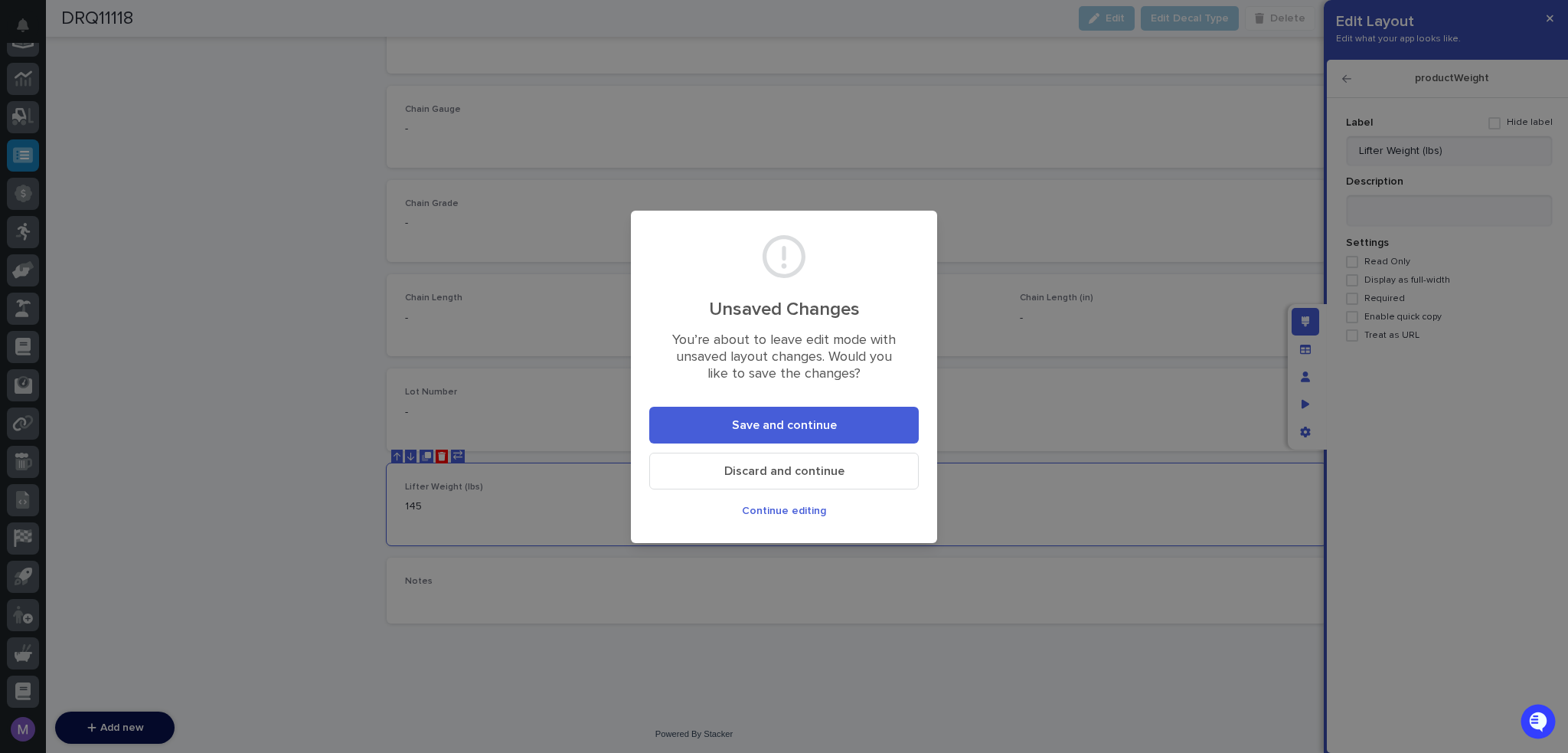
click at [852, 436] on button "Save and continue" at bounding box center [784, 425] width 270 height 37
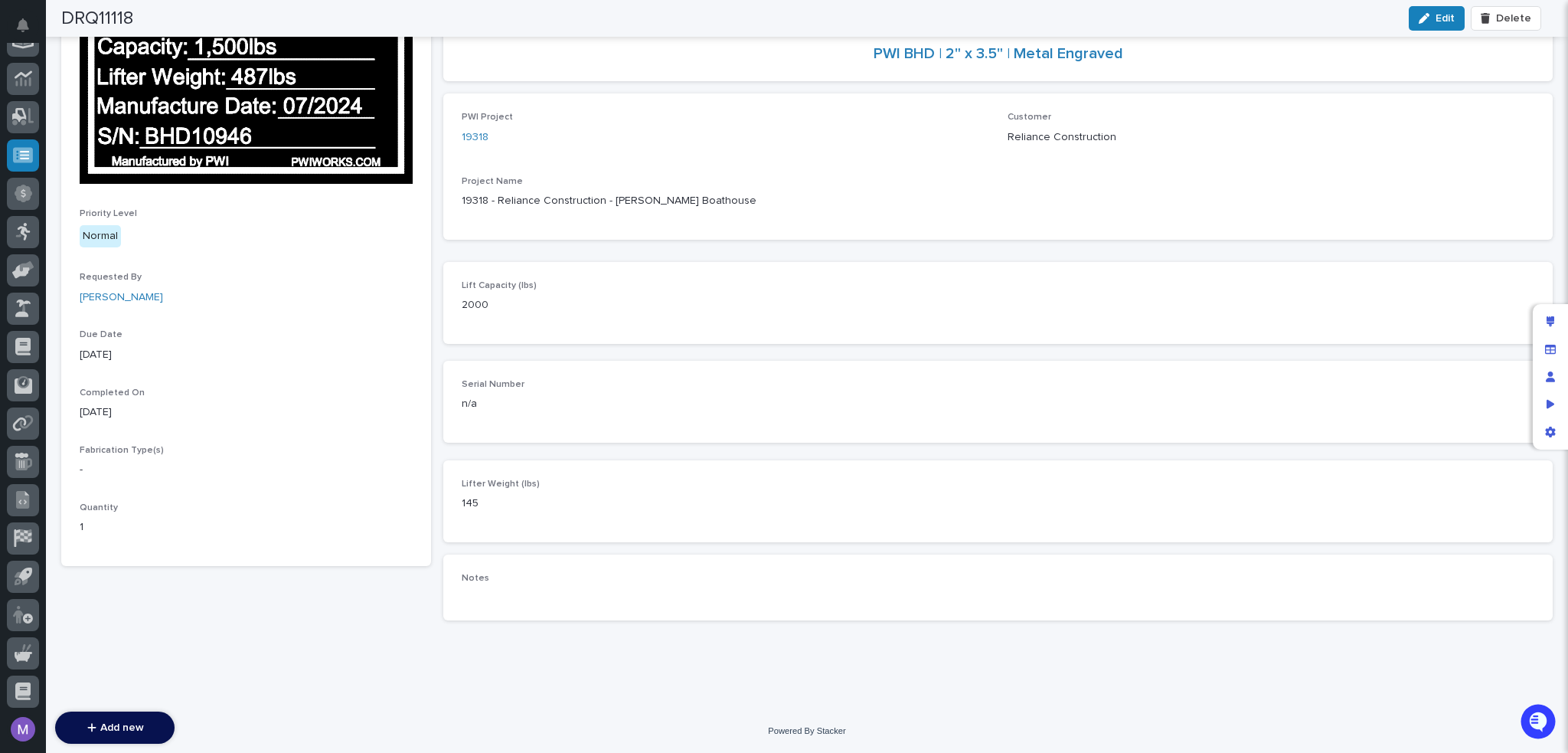
scroll to position [221, 0]
